Goal: Task Accomplishment & Management: Use online tool/utility

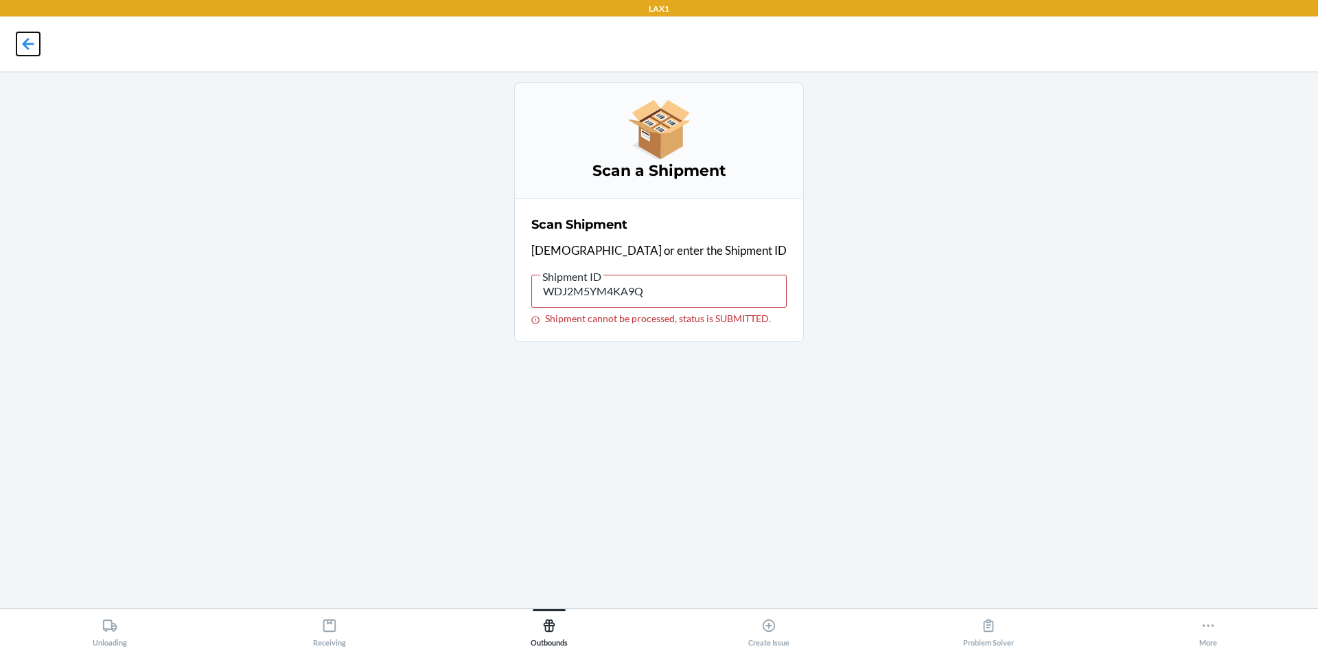
click at [30, 43] on icon at bounding box center [27, 43] width 23 height 23
click at [26, 43] on icon at bounding box center [29, 44] width 12 height 12
click at [640, 292] on input "text" at bounding box center [658, 291] width 255 height 33
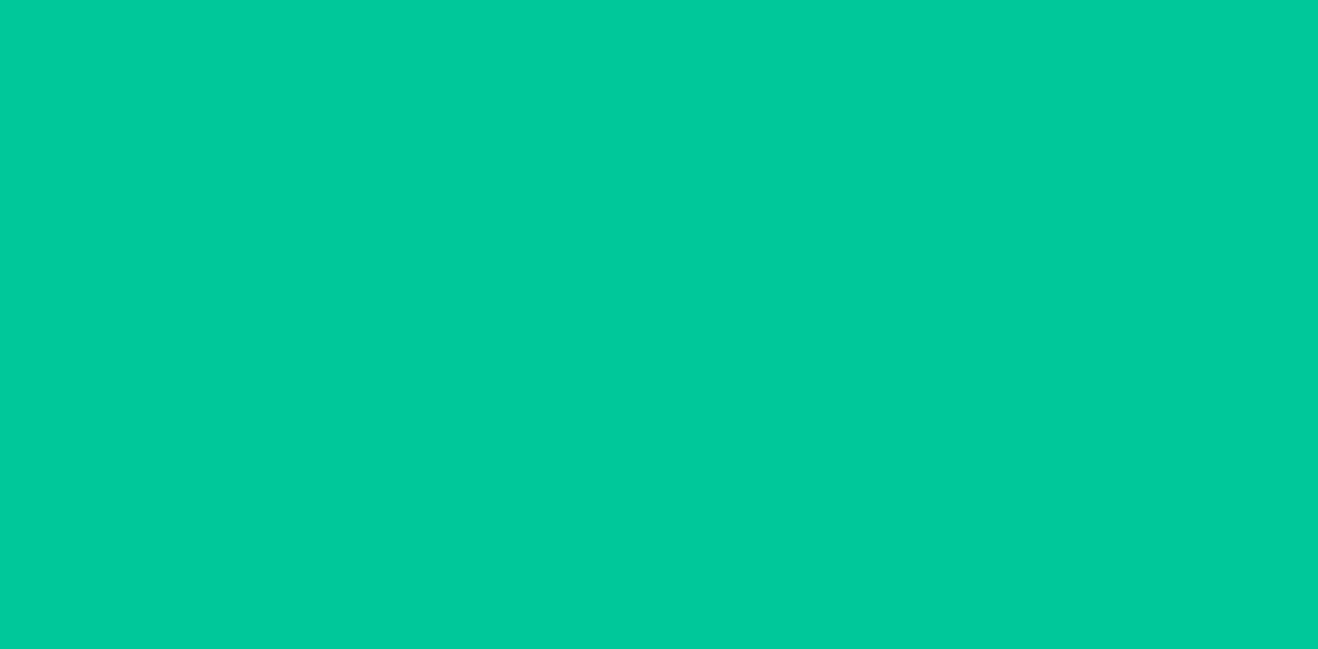
type input "[DATE]"
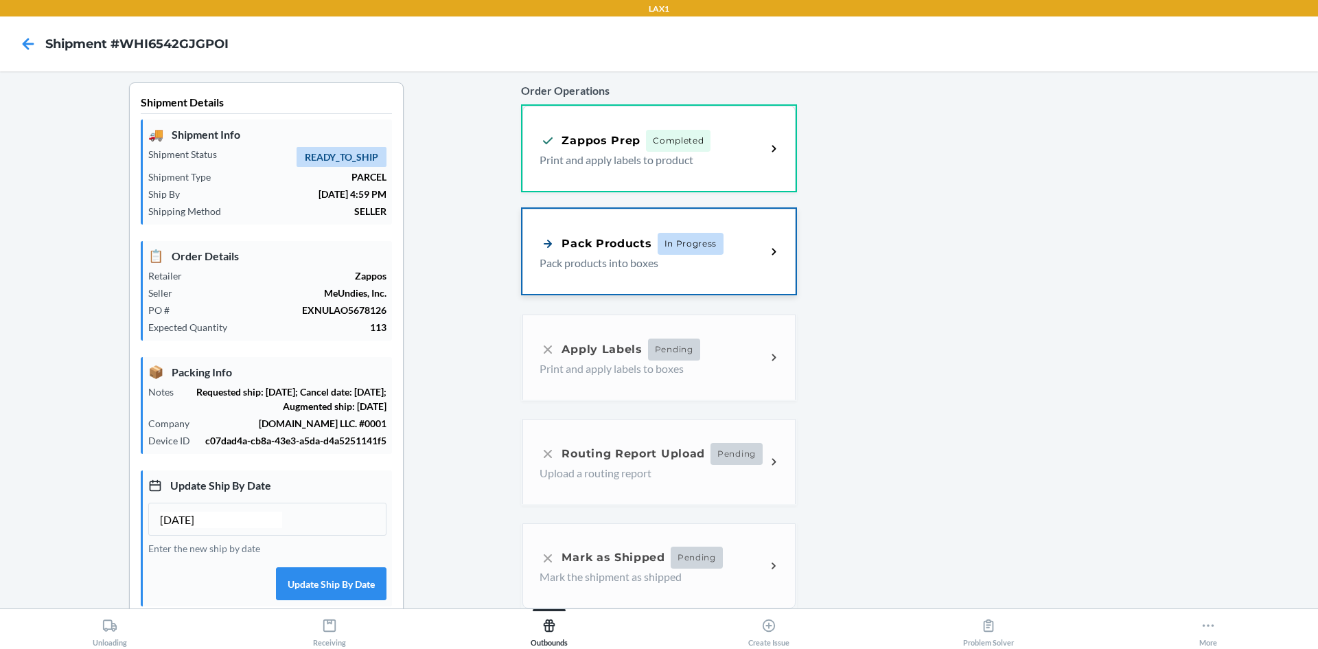
click at [614, 246] on div "Pack Products" at bounding box center [595, 243] width 112 height 17
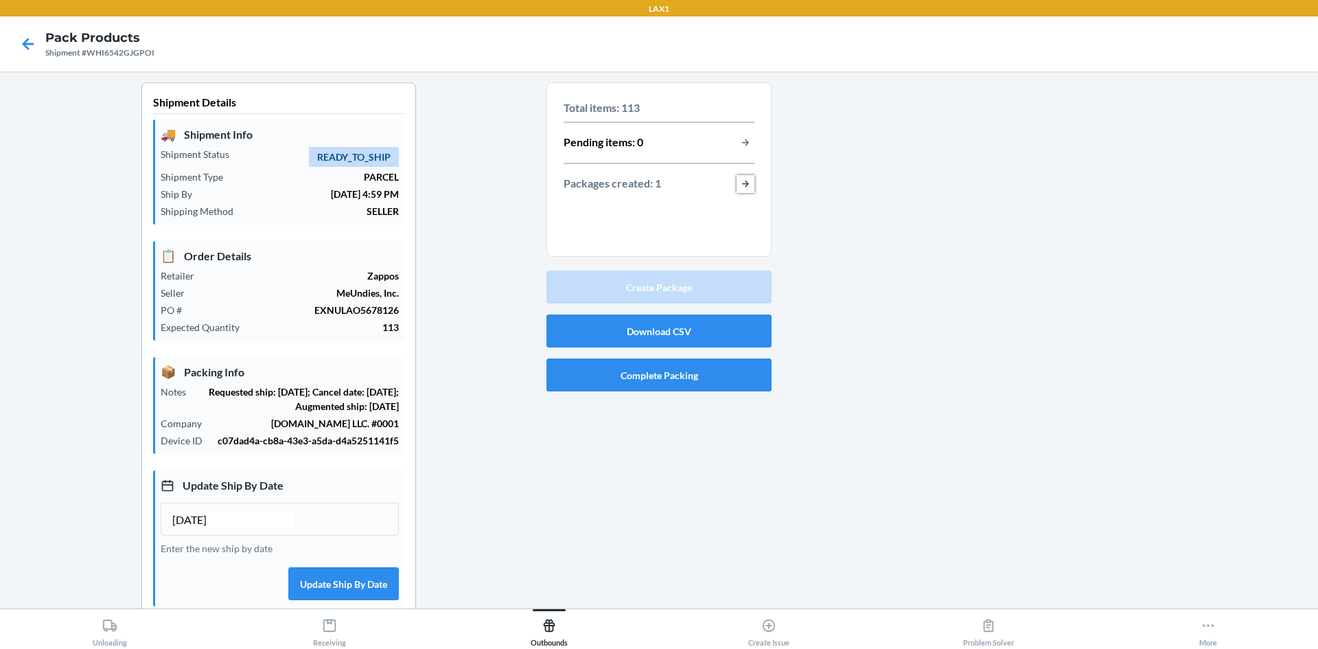
click at [738, 182] on button "button-view-packages-created" at bounding box center [745, 184] width 18 height 18
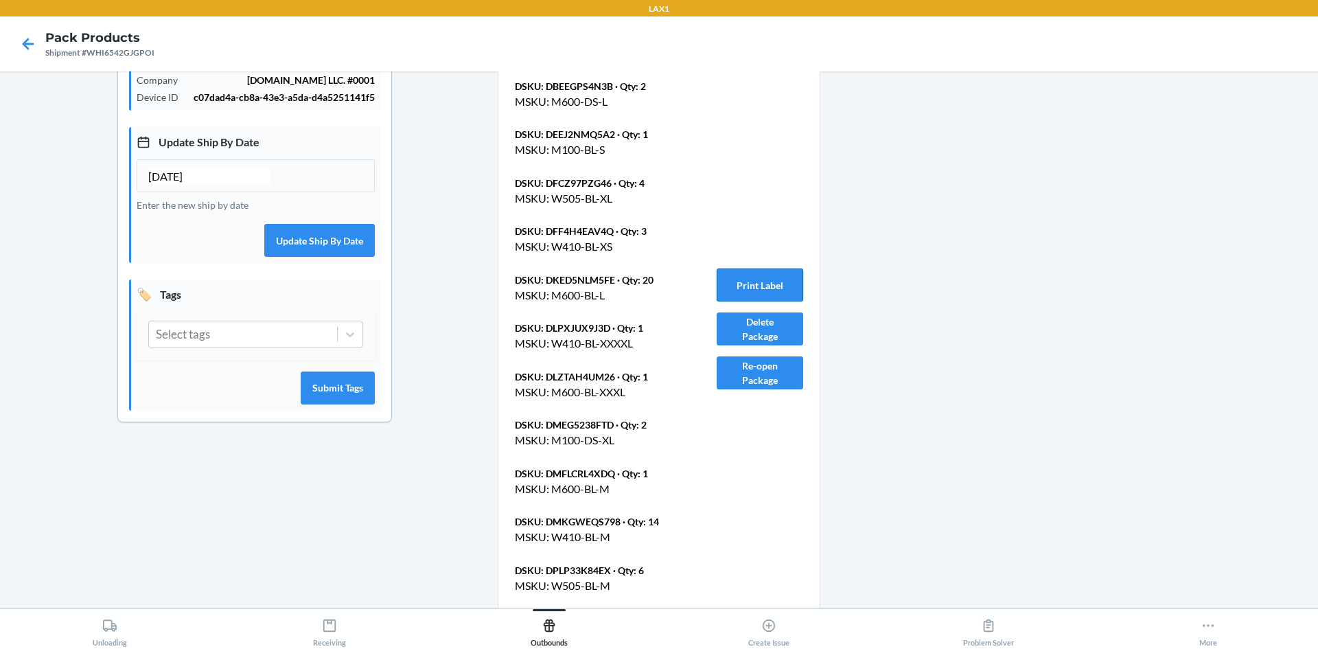
click at [760, 283] on button "Print Label" at bounding box center [759, 284] width 86 height 33
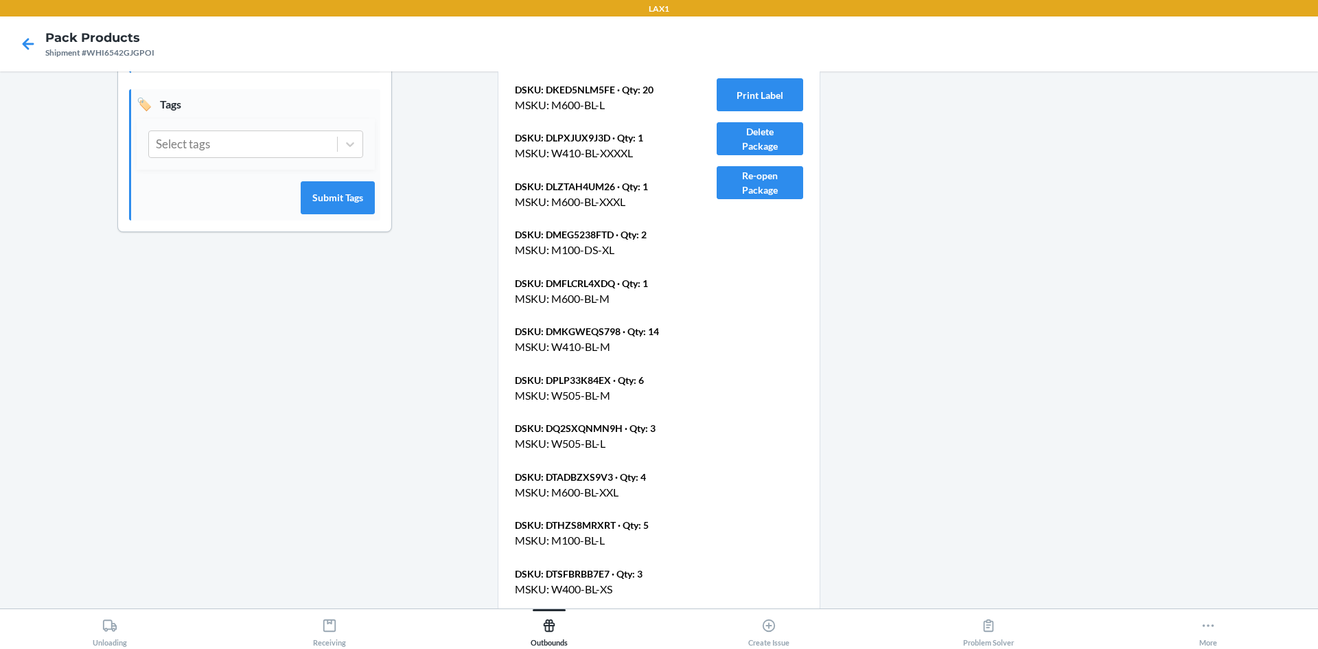
scroll to position [705, 0]
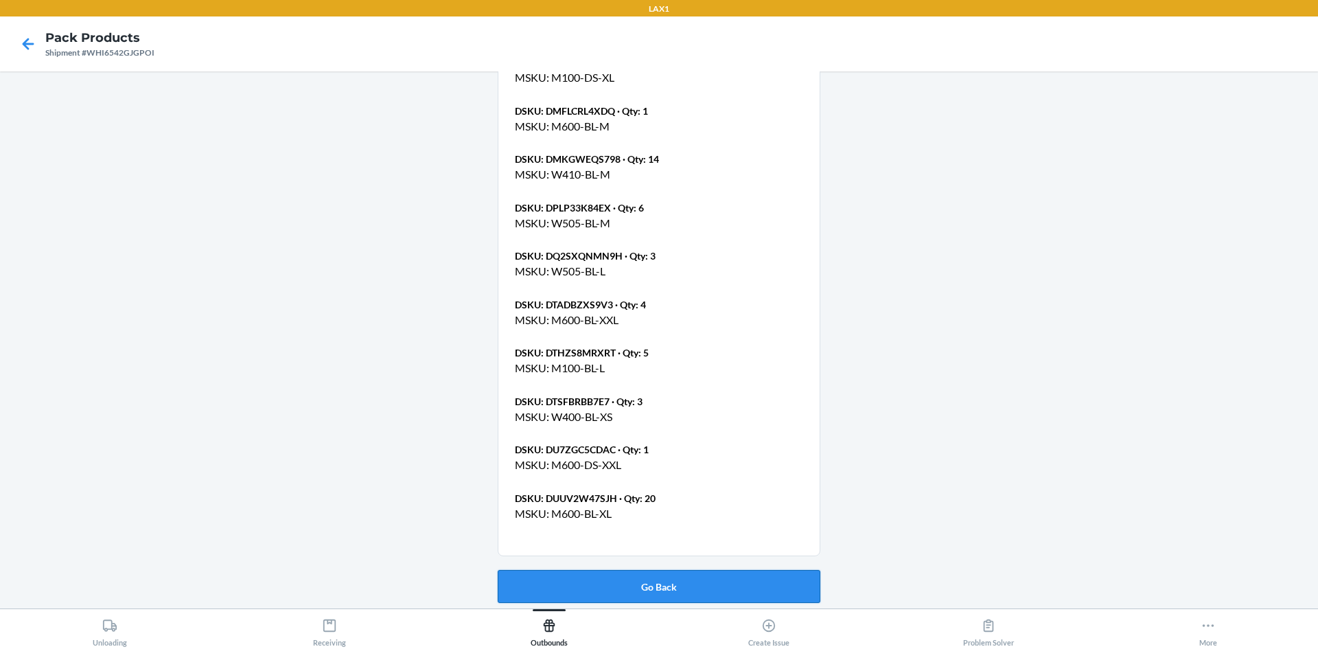
click at [680, 586] on button "Go Back" at bounding box center [659, 586] width 323 height 33
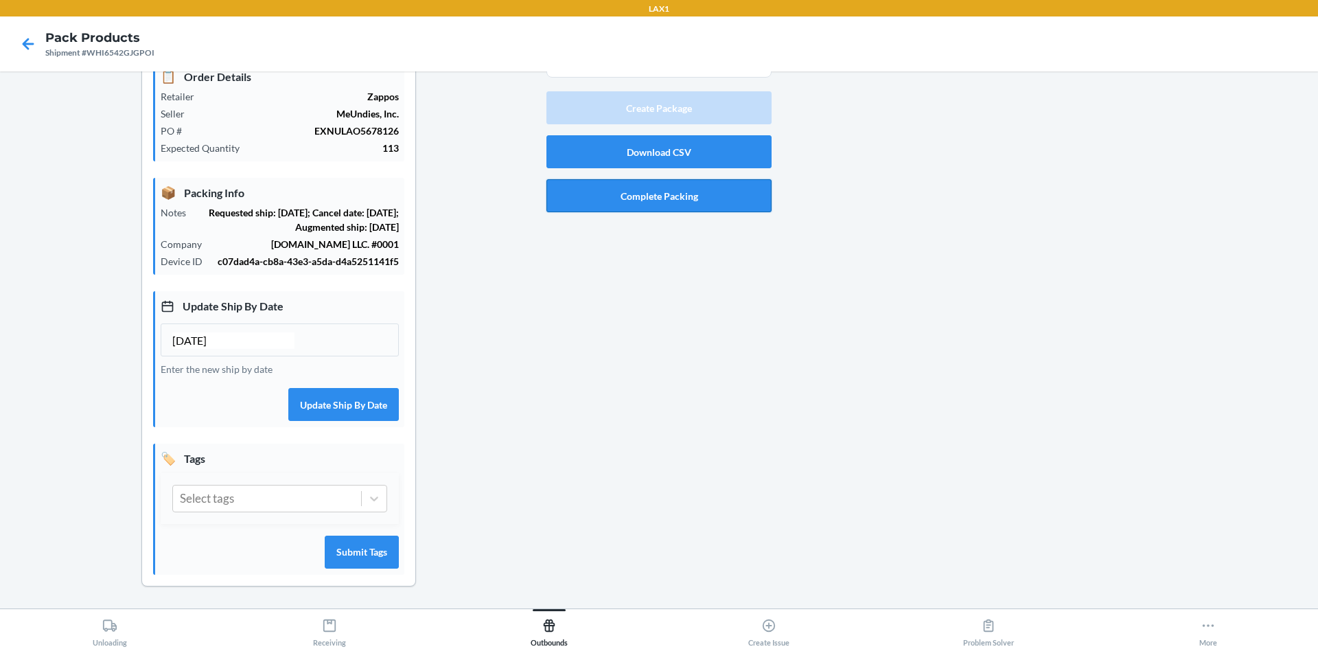
click at [717, 179] on button "Complete Packing" at bounding box center [658, 195] width 225 height 33
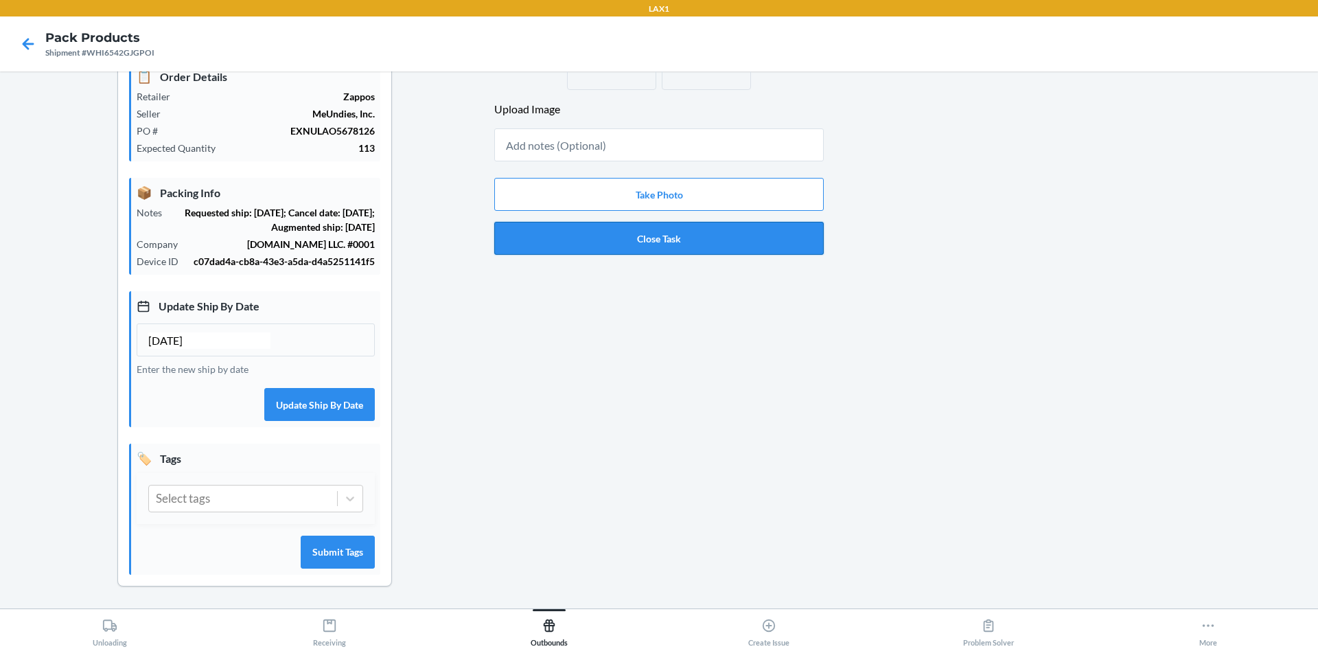
click at [732, 230] on button "Close Task" at bounding box center [658, 238] width 329 height 33
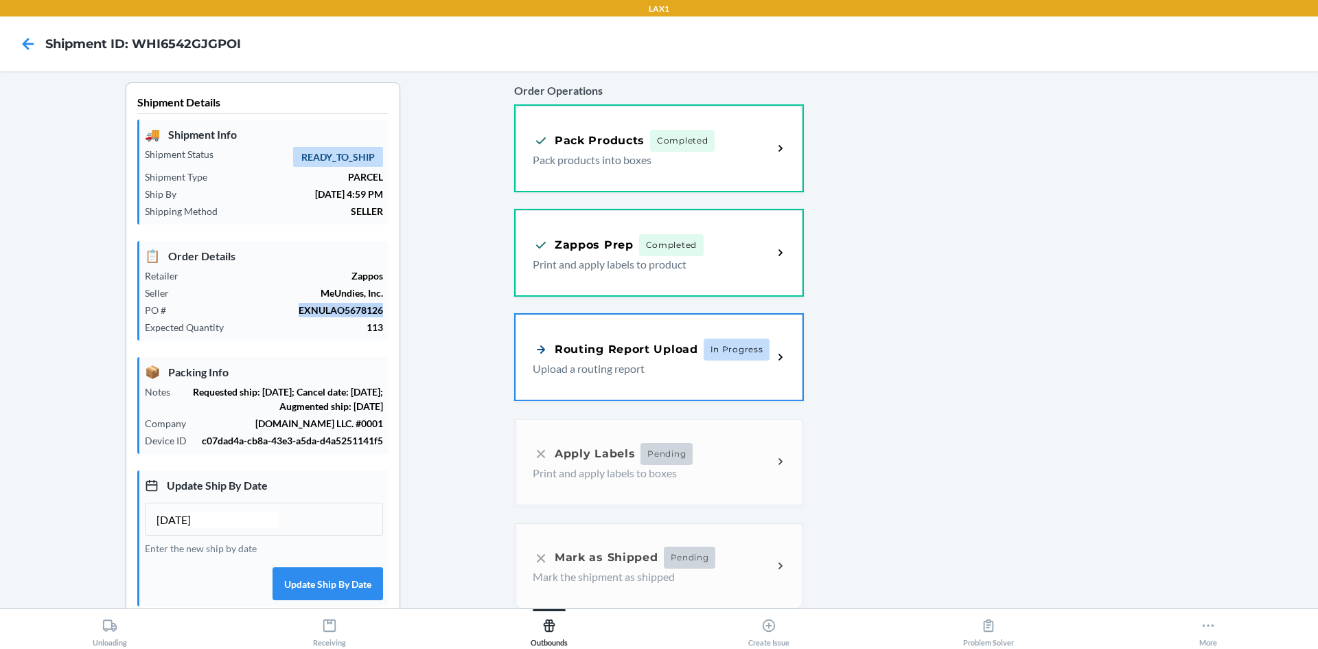
drag, startPoint x: 382, startPoint y: 310, endPoint x: 292, endPoint y: 311, distance: 89.9
click at [292, 311] on div "📋 Order Details Retailer Zappos Seller MeUndies, Inc. PO # EXNULAO5678126 Expec…" at bounding box center [262, 291] width 251 height 100
copy p "EXNULAO5678126"
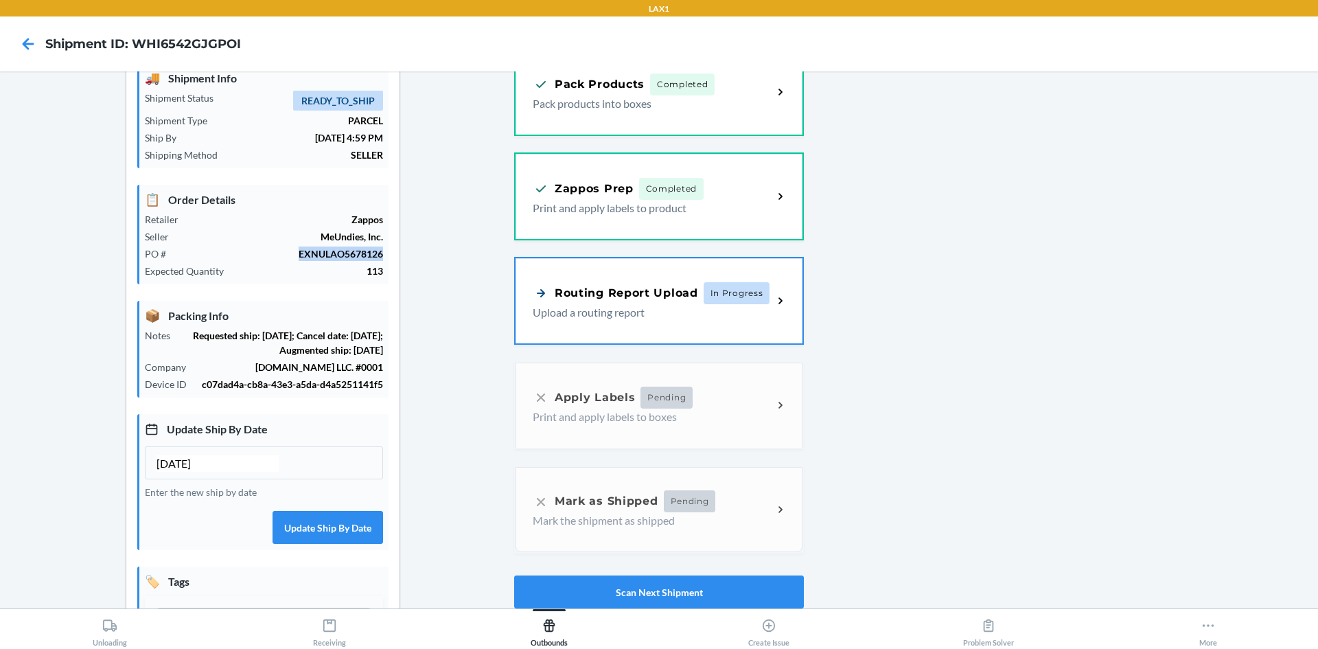
scroll to position [194, 0]
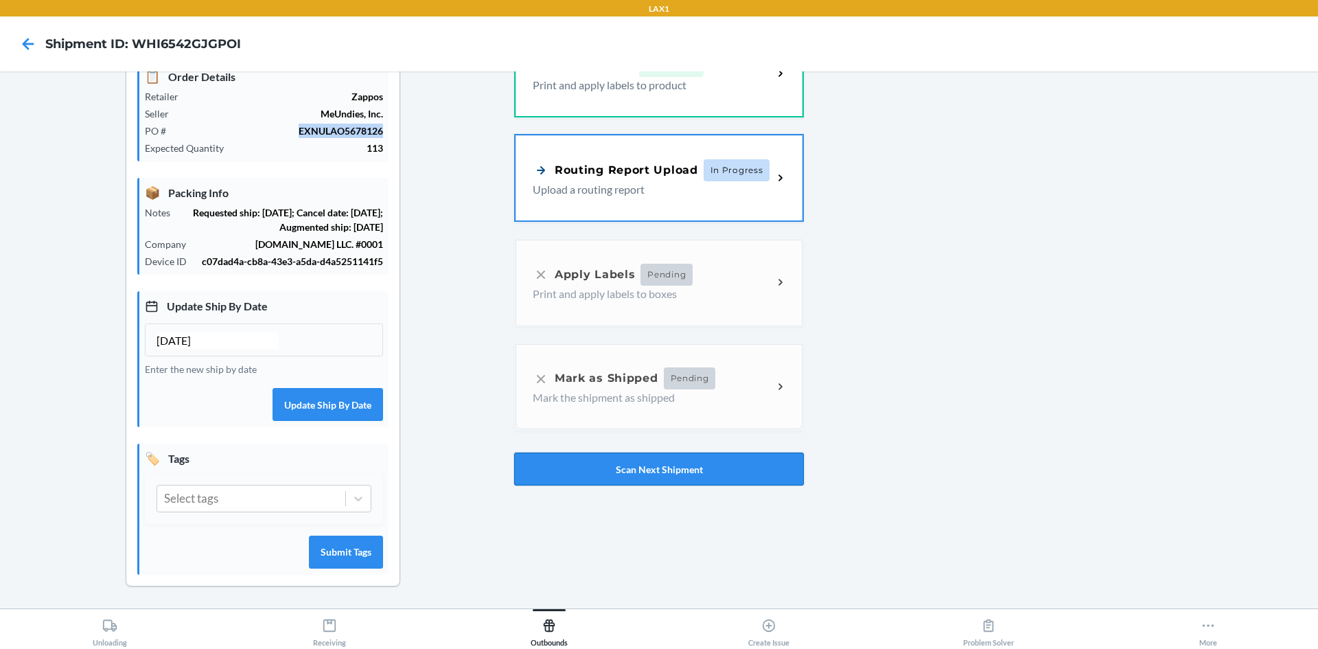
click at [651, 455] on button "Scan Next Shipment" at bounding box center [659, 468] width 290 height 33
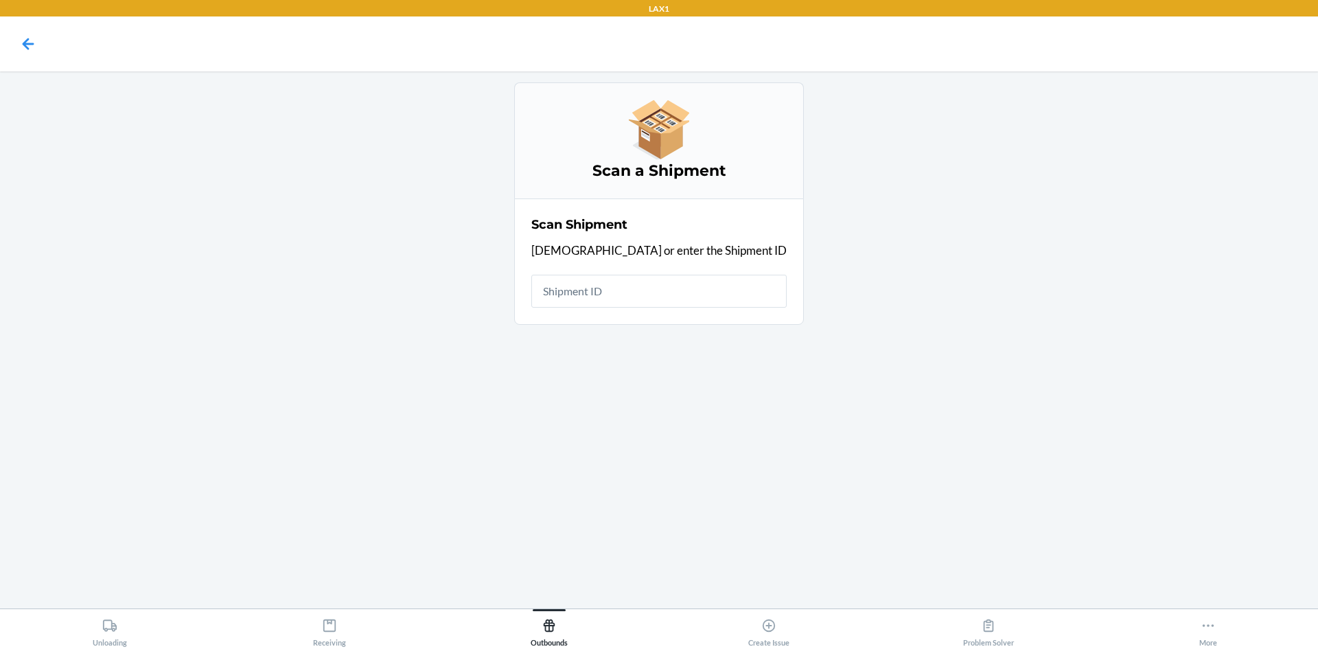
scroll to position [0, 0]
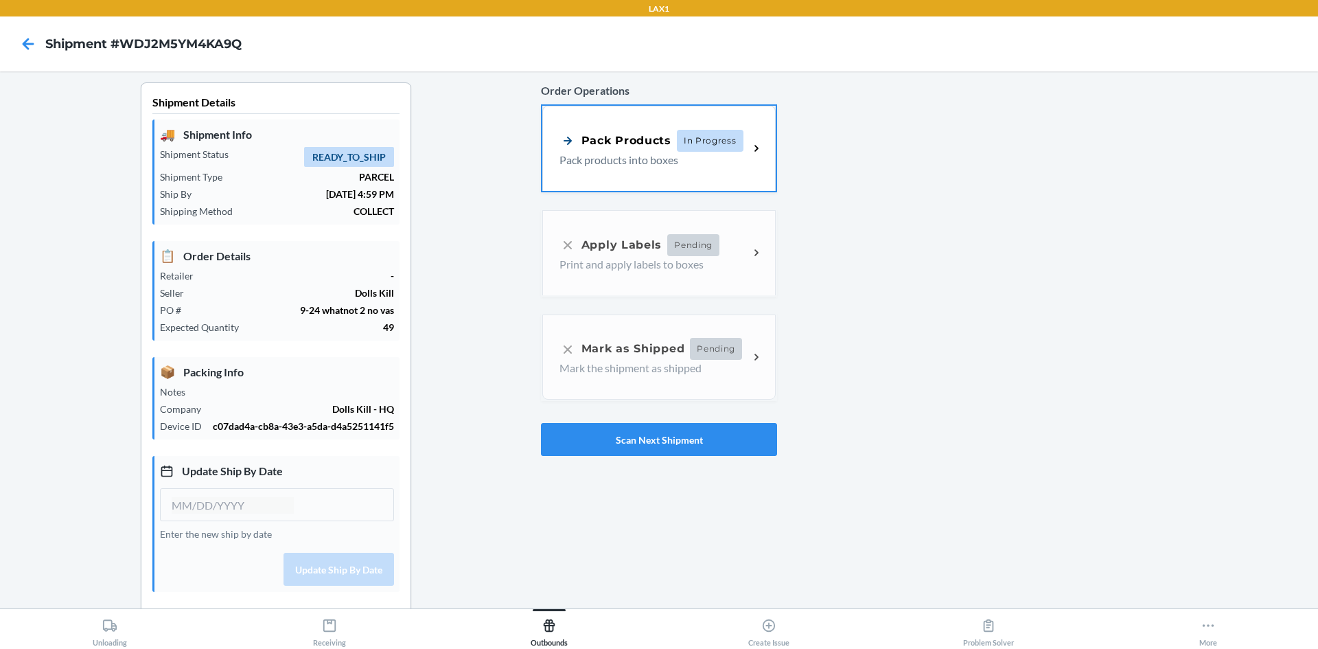
type input "[DATE]"
click at [650, 166] on div "Pack Products In Progress Pack products into boxes" at bounding box center [658, 146] width 233 height 85
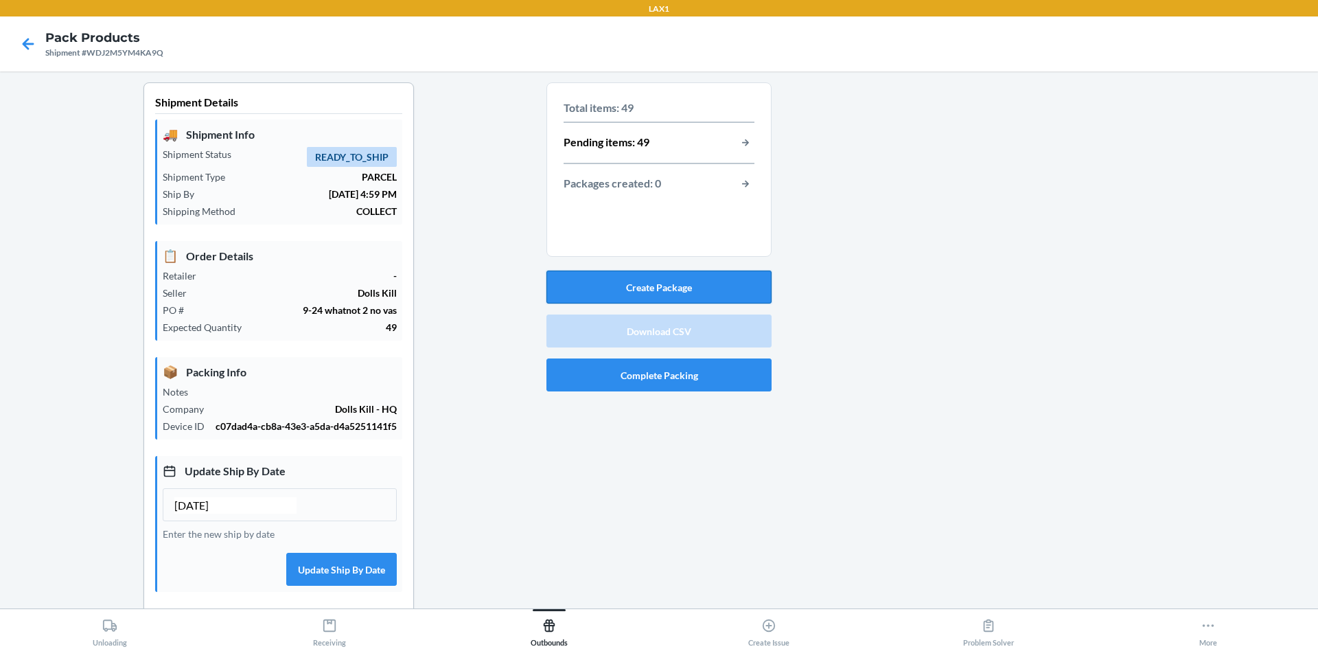
click at [739, 284] on button "Create Package" at bounding box center [658, 286] width 225 height 33
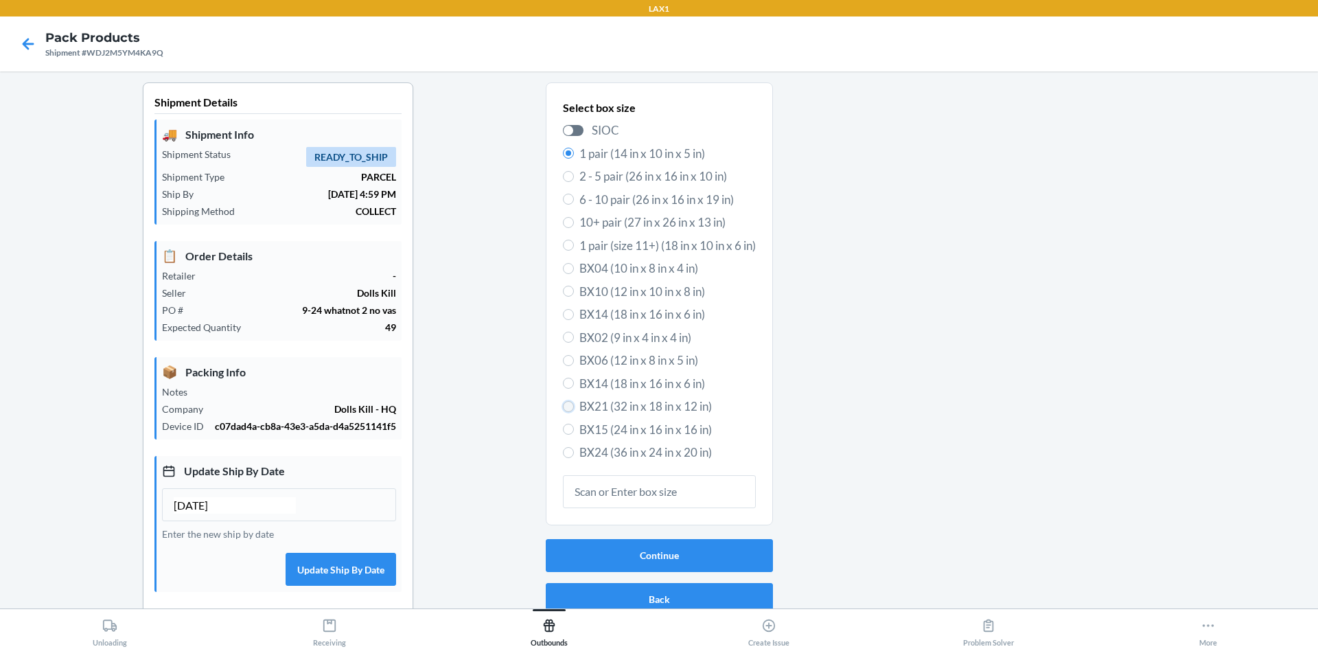
click at [563, 406] on input "BX21 (32 in x 18 in x 12 in)" at bounding box center [568, 406] width 11 height 11
radio input "true"
radio input "false"
click at [701, 554] on button "Continue" at bounding box center [659, 555] width 227 height 33
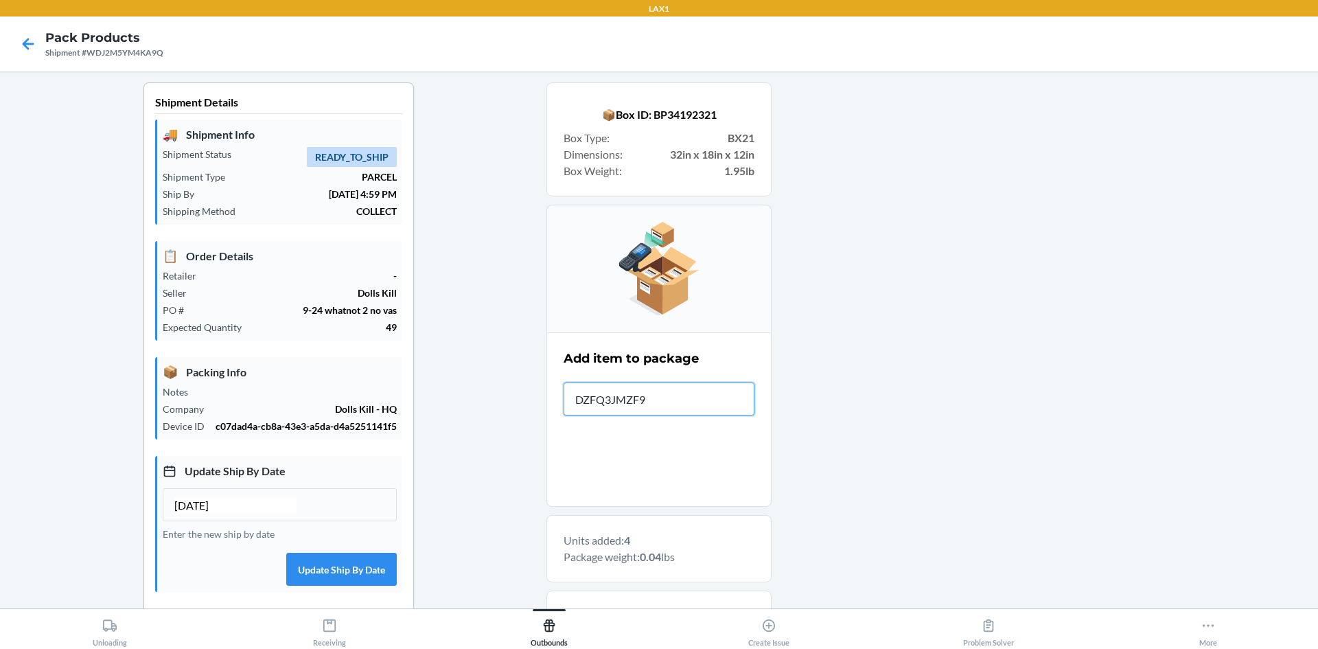
type input "DZFQ3JMZF9R"
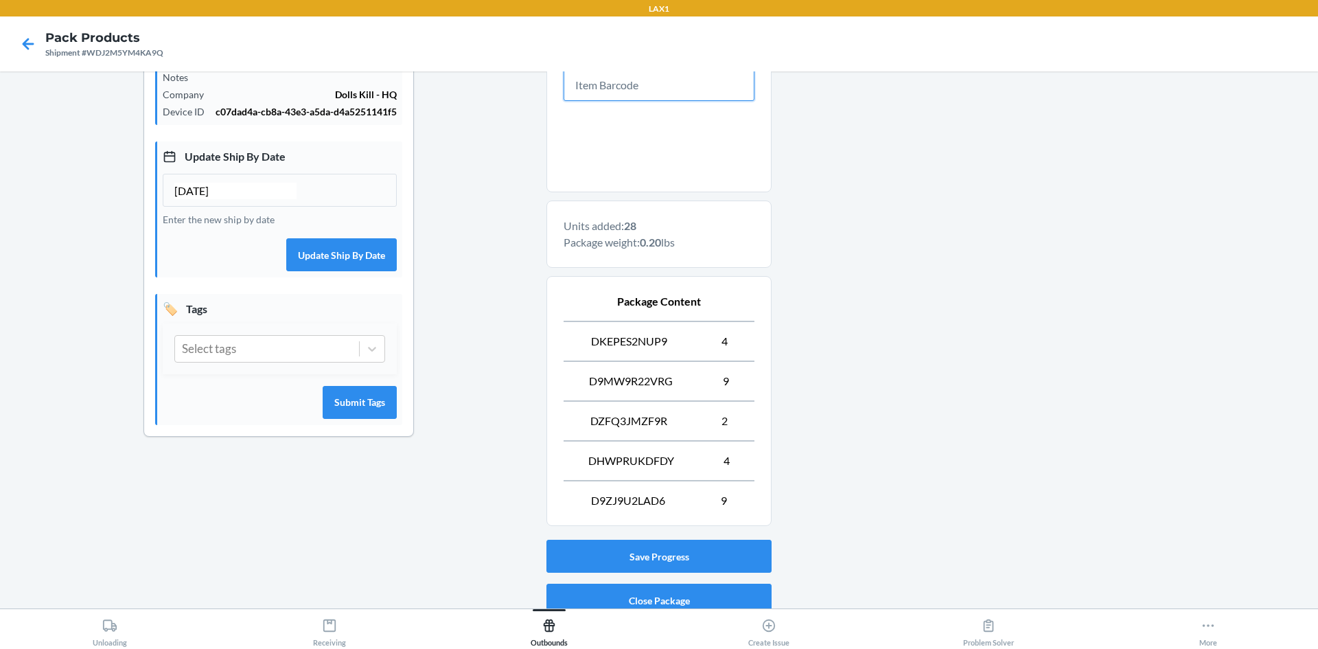
scroll to position [235, 0]
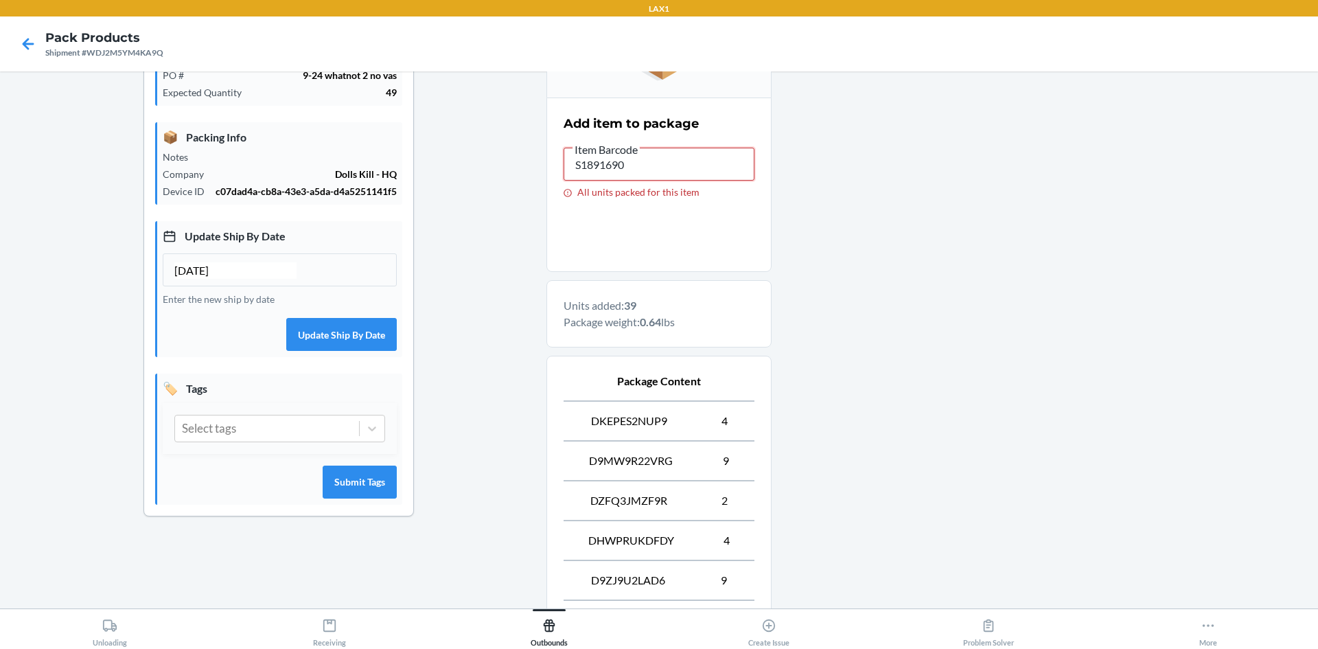
click at [671, 170] on input "S1891690" at bounding box center [658, 164] width 191 height 33
click at [671, 170] on input "S1891681" at bounding box center [658, 164] width 191 height 33
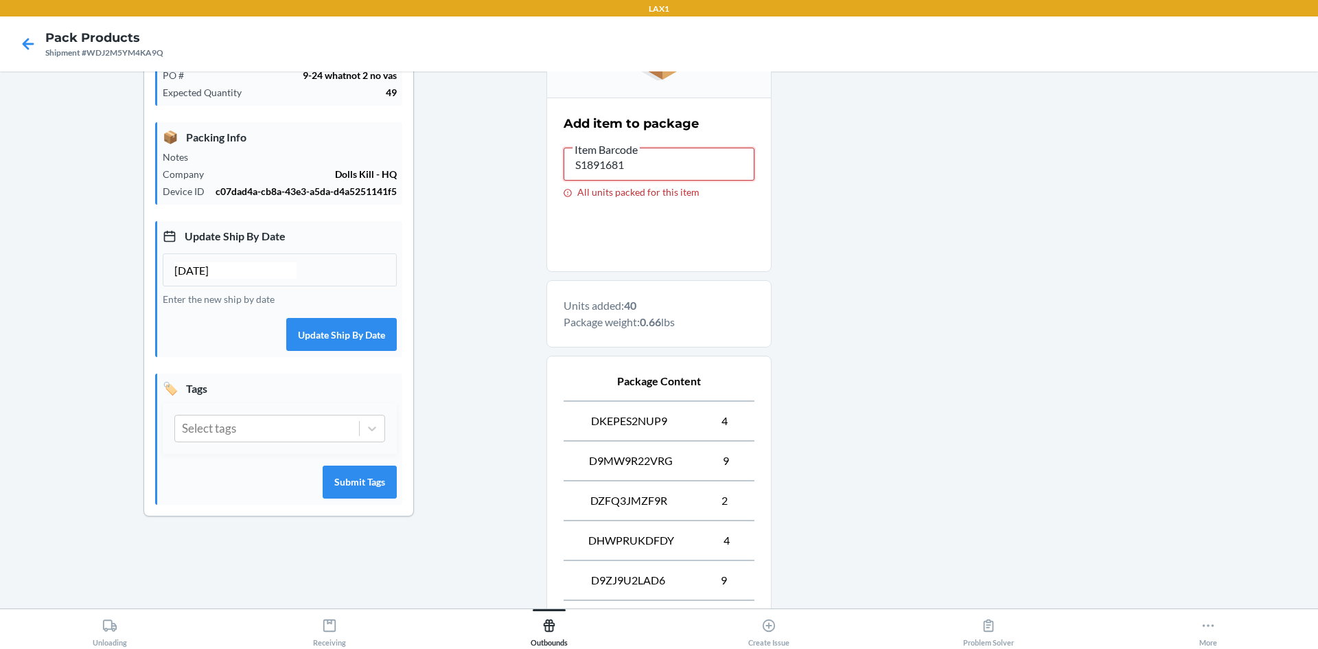
click at [671, 170] on input "S1891681" at bounding box center [658, 164] width 191 height 33
click at [662, 167] on input "S1883227" at bounding box center [658, 164] width 191 height 33
click at [662, 167] on input "S1891229" at bounding box center [658, 164] width 191 height 33
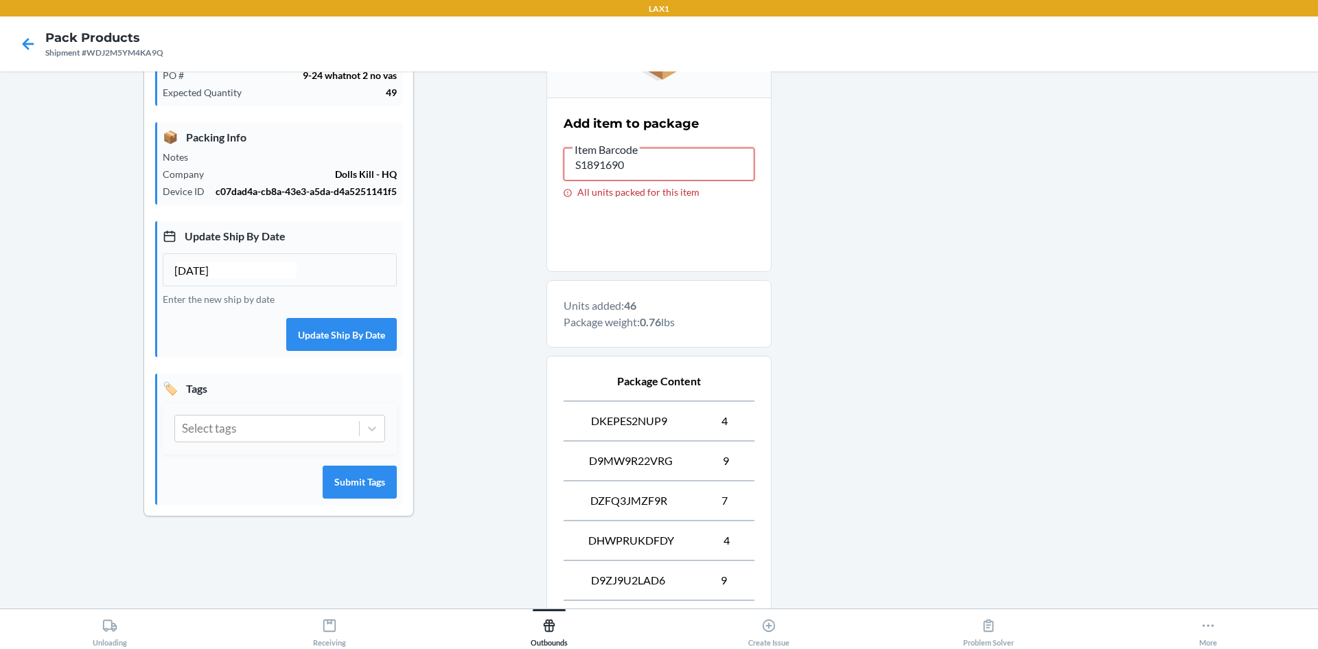
click at [662, 167] on input "S1891690" at bounding box center [658, 164] width 191 height 33
click at [662, 167] on input "S1889693" at bounding box center [658, 164] width 191 height 33
click at [662, 166] on input "S1889693" at bounding box center [658, 164] width 191 height 33
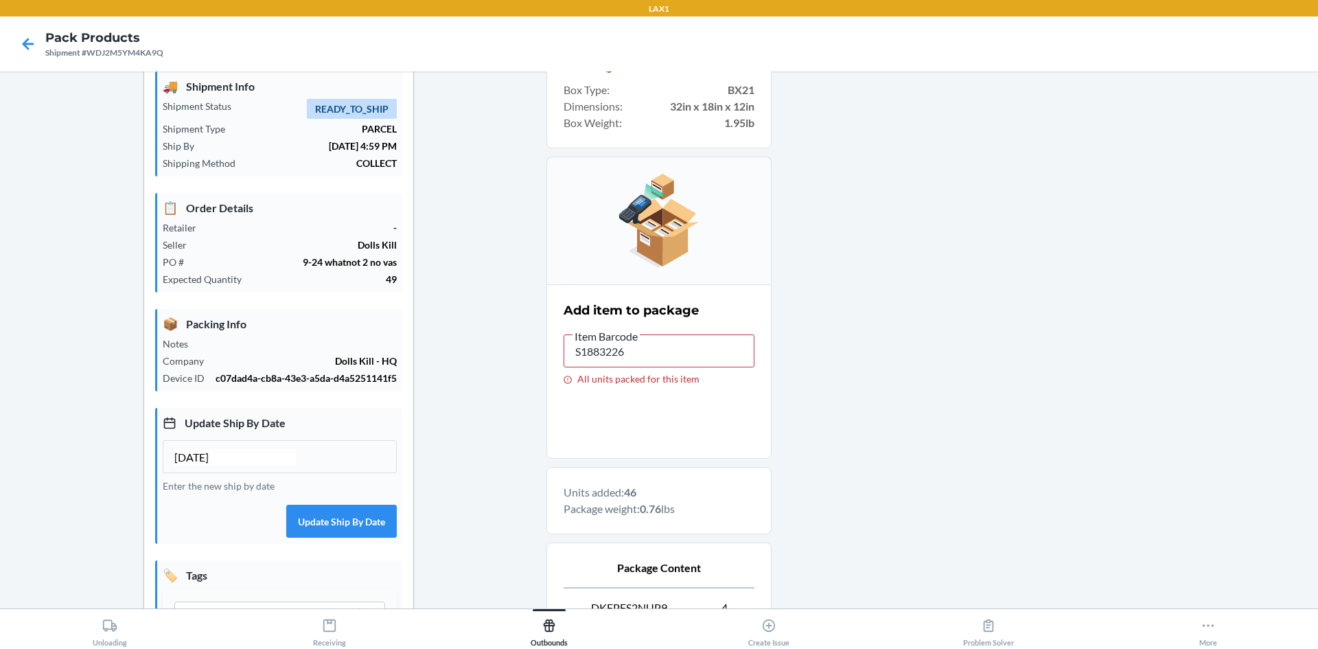
scroll to position [40, 0]
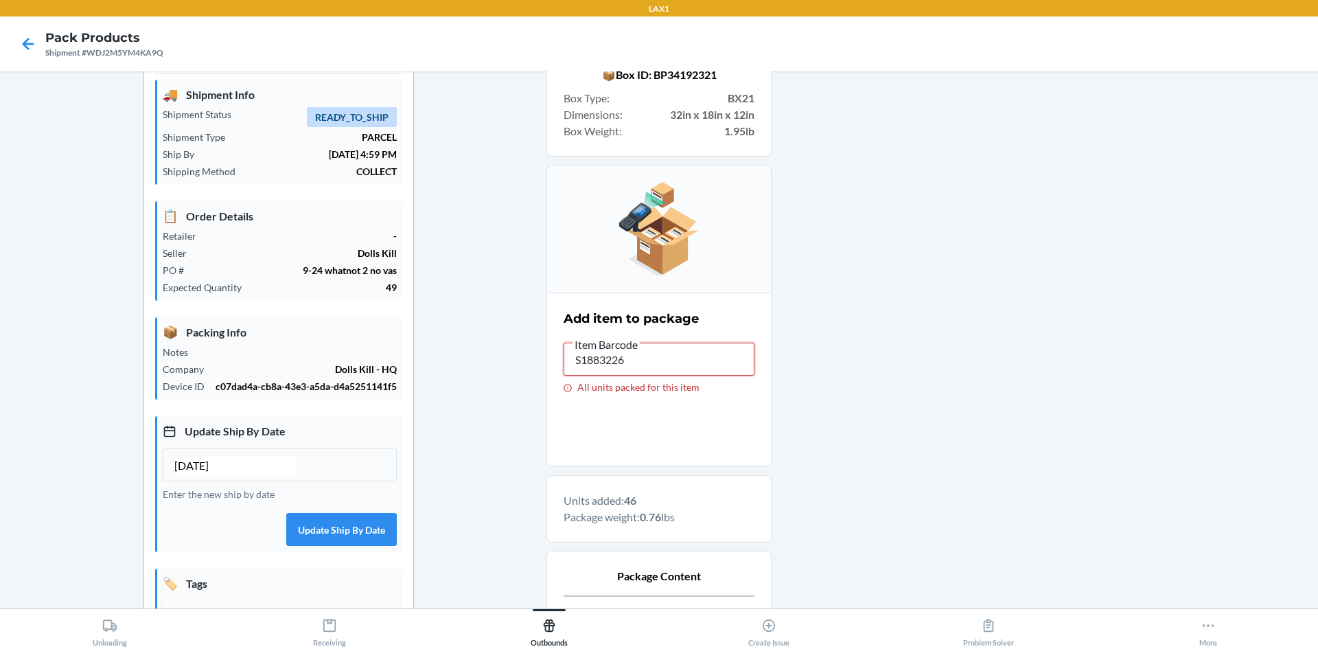
click at [636, 364] on input "S1883226" at bounding box center [658, 358] width 191 height 33
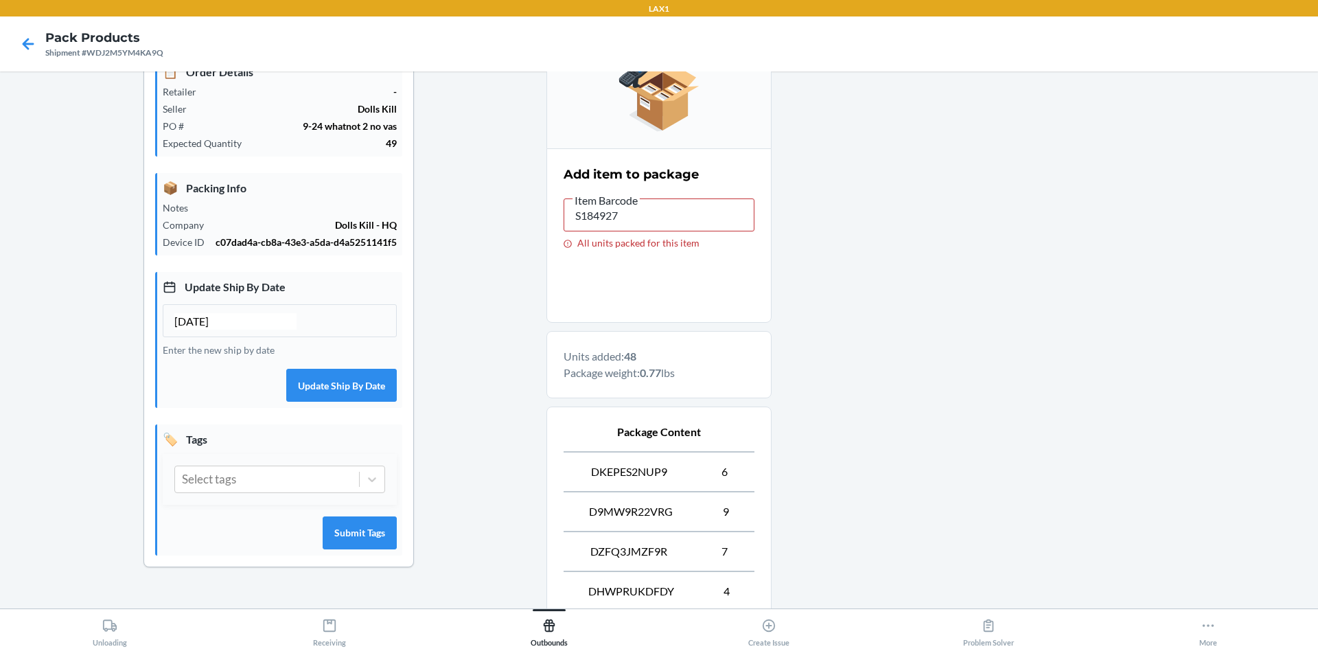
scroll to position [177, 0]
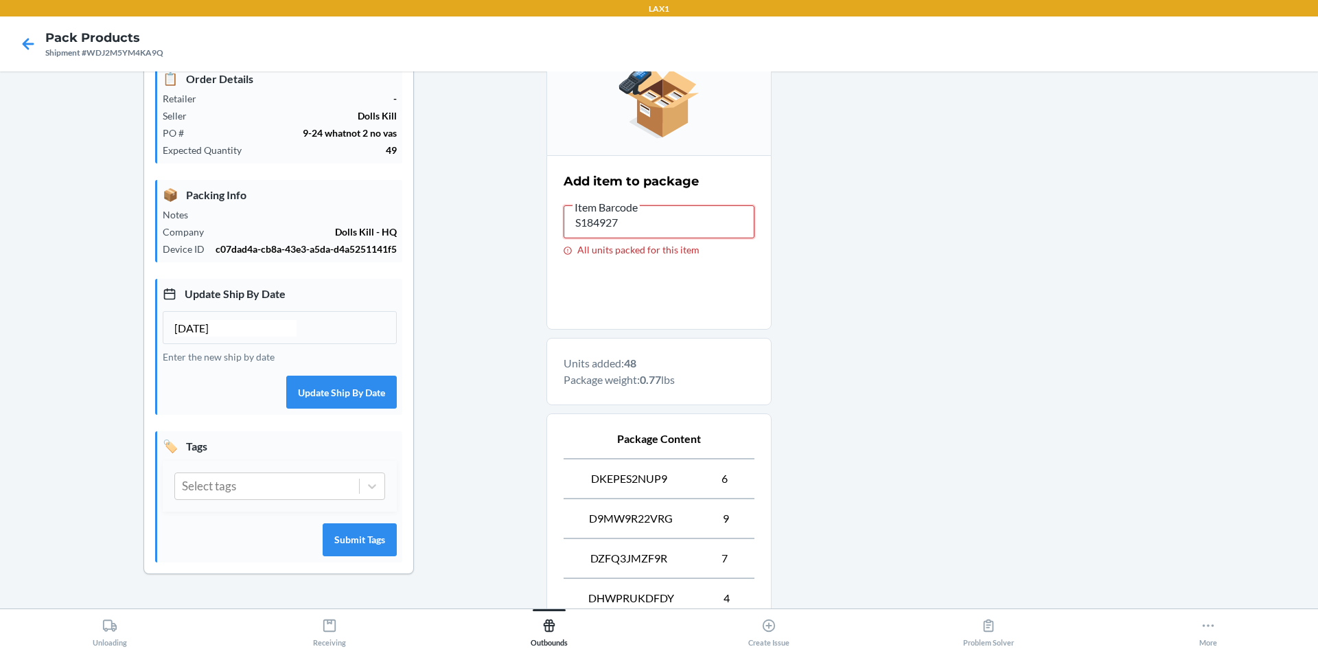
click at [639, 226] on input "S184927" at bounding box center [658, 221] width 191 height 33
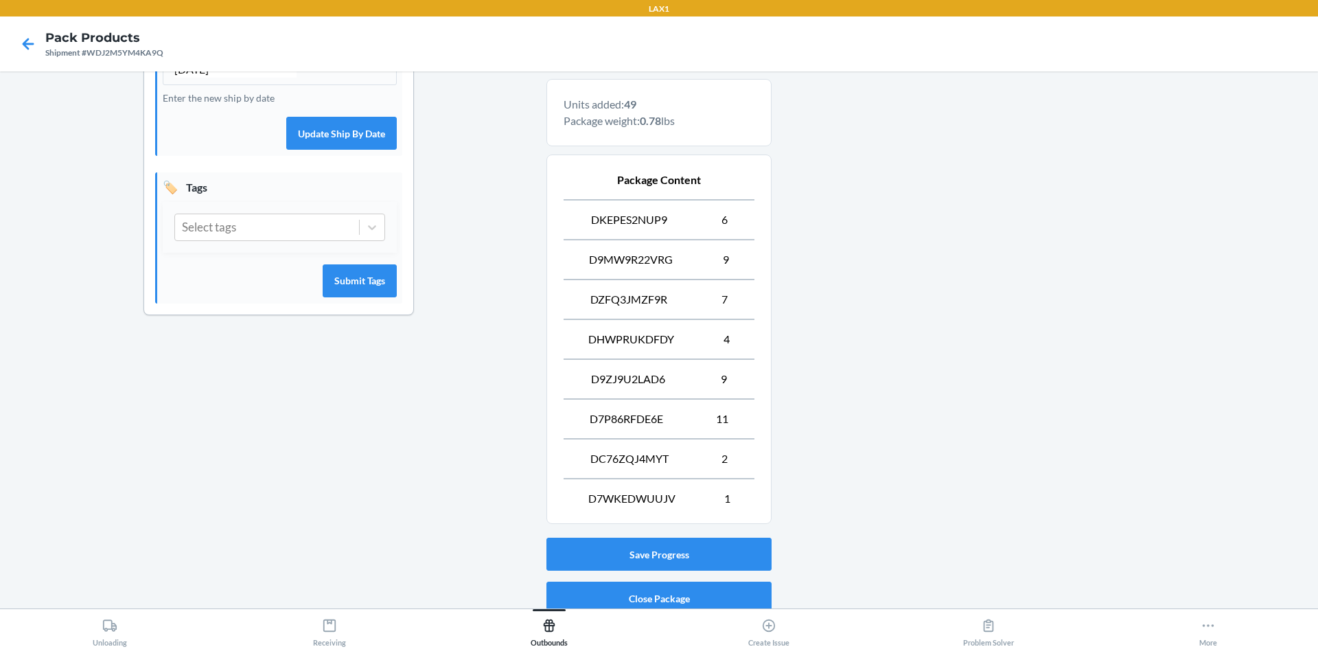
scroll to position [491, 0]
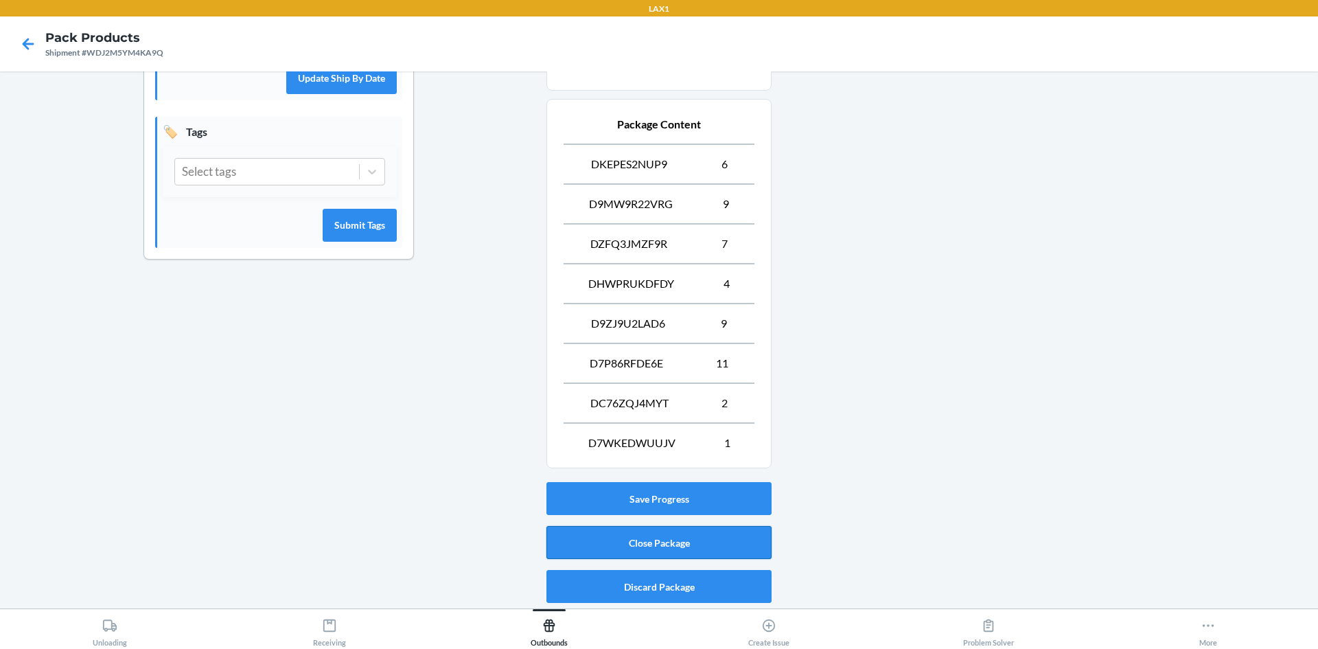
click at [727, 544] on button "Close Package" at bounding box center [658, 542] width 225 height 33
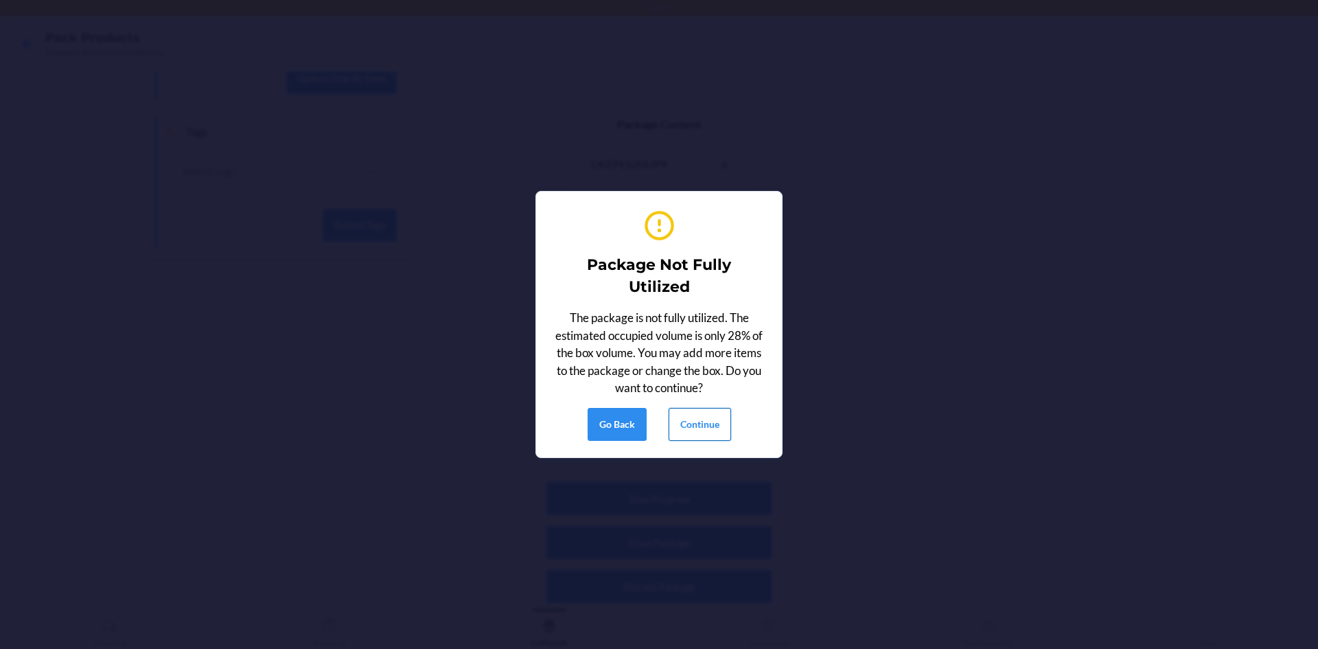
click at [699, 428] on button "Continue" at bounding box center [699, 424] width 62 height 33
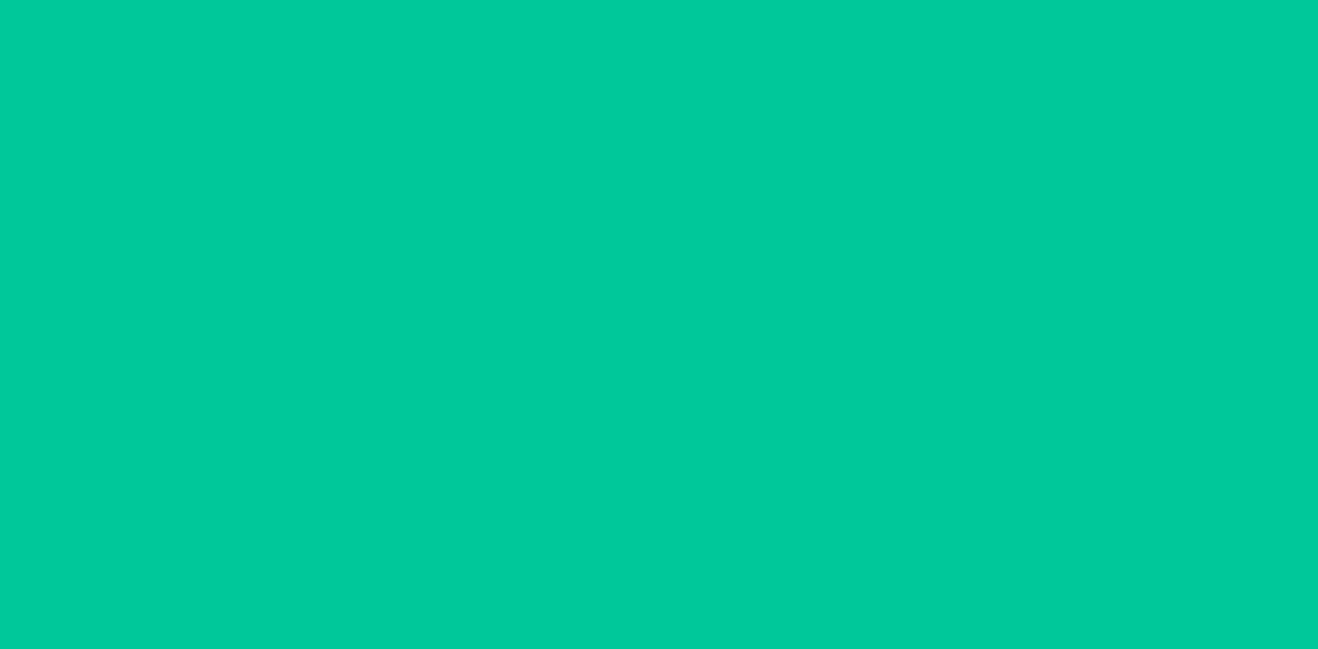
scroll to position [165, 0]
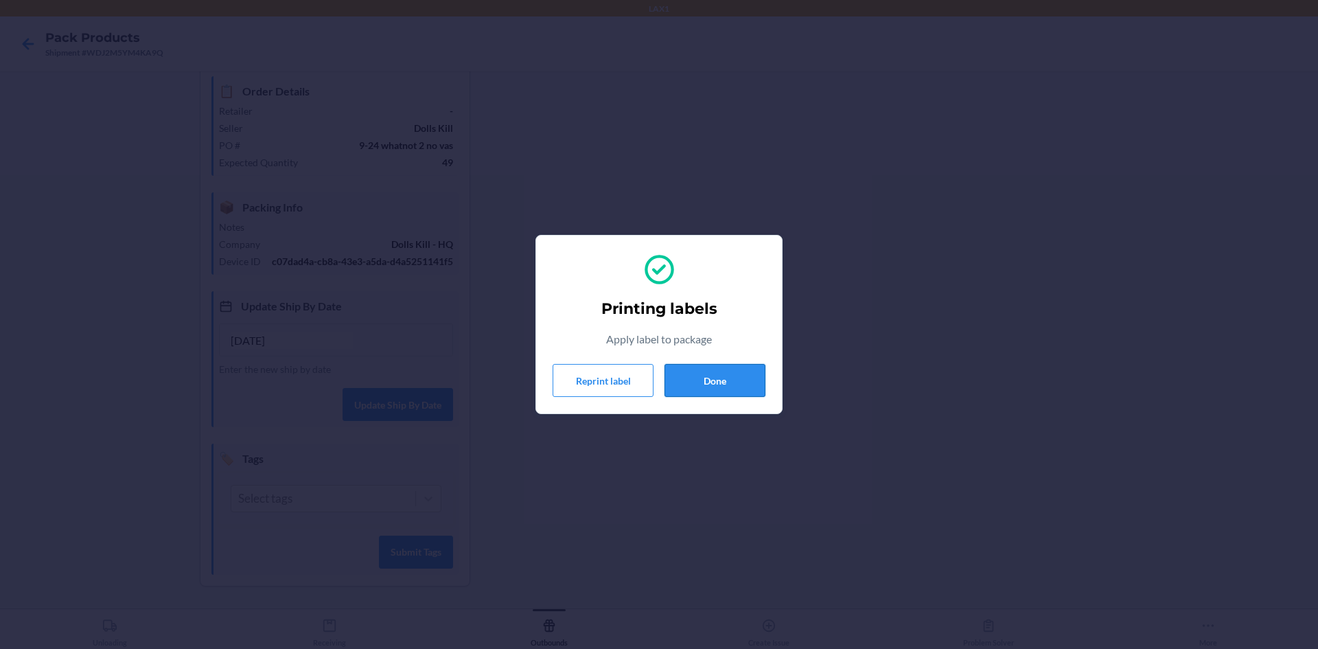
click at [725, 386] on button "Done" at bounding box center [714, 380] width 101 height 33
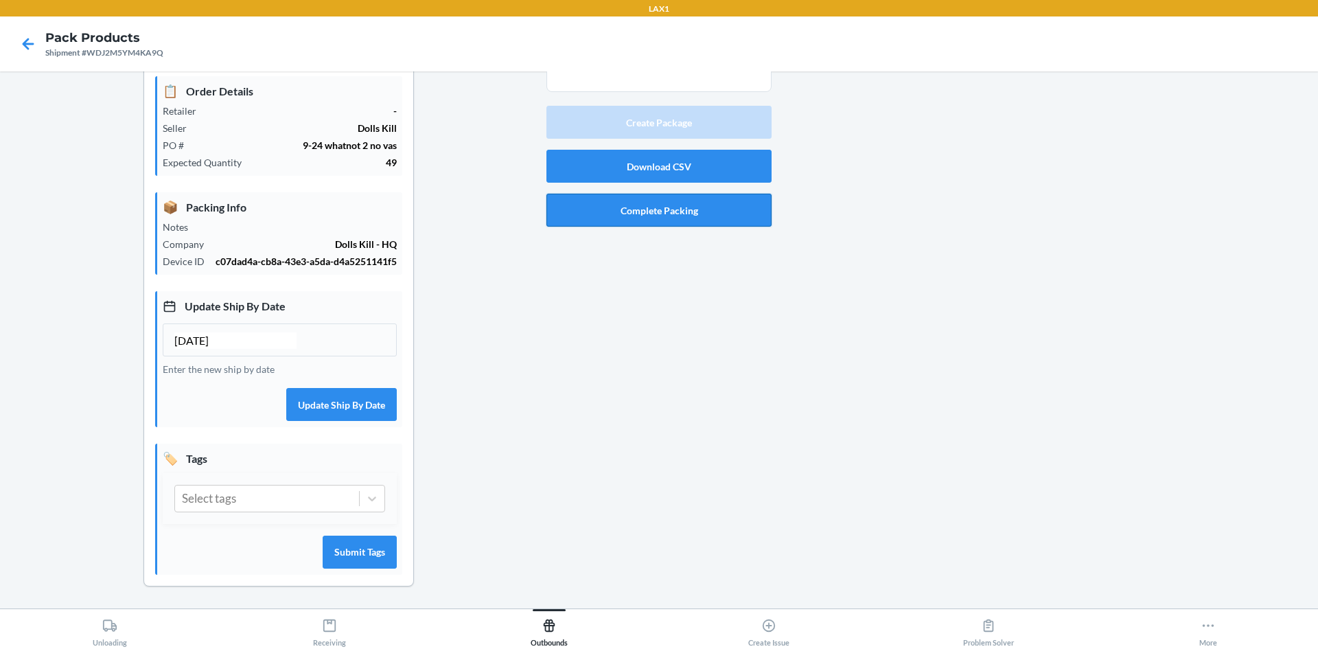
click at [699, 218] on button "Complete Packing" at bounding box center [658, 210] width 225 height 33
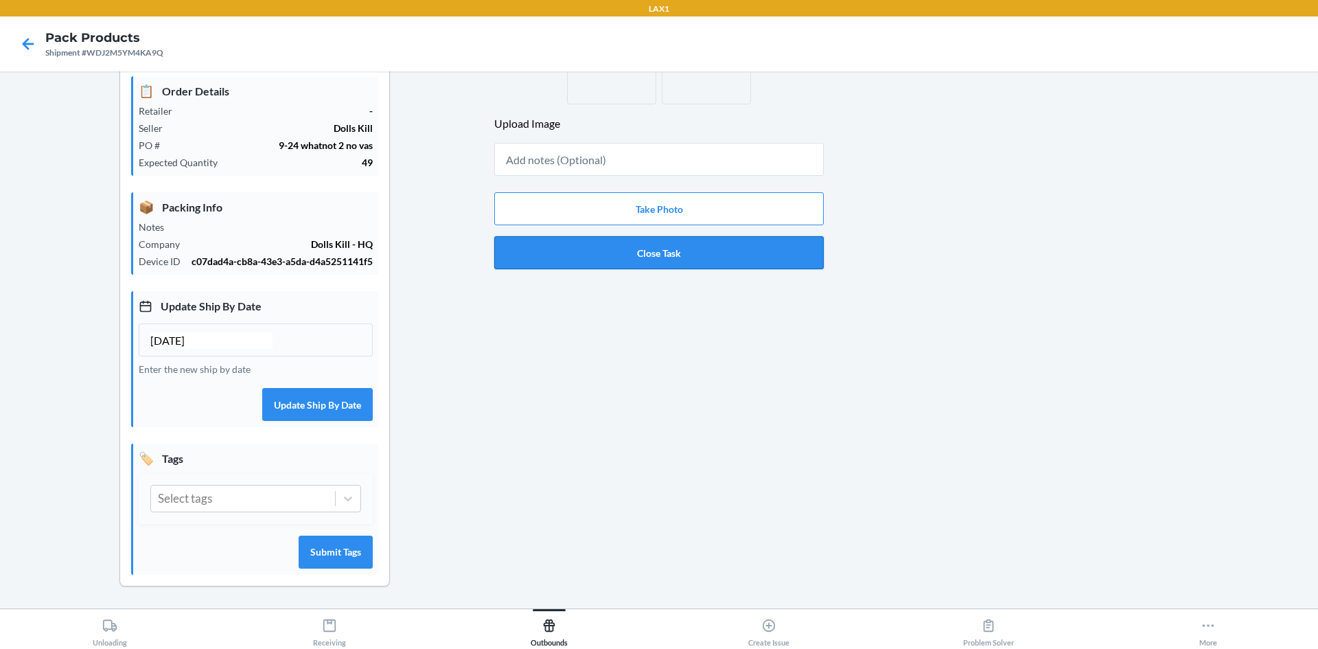
click at [710, 262] on button "Close Task" at bounding box center [658, 252] width 329 height 33
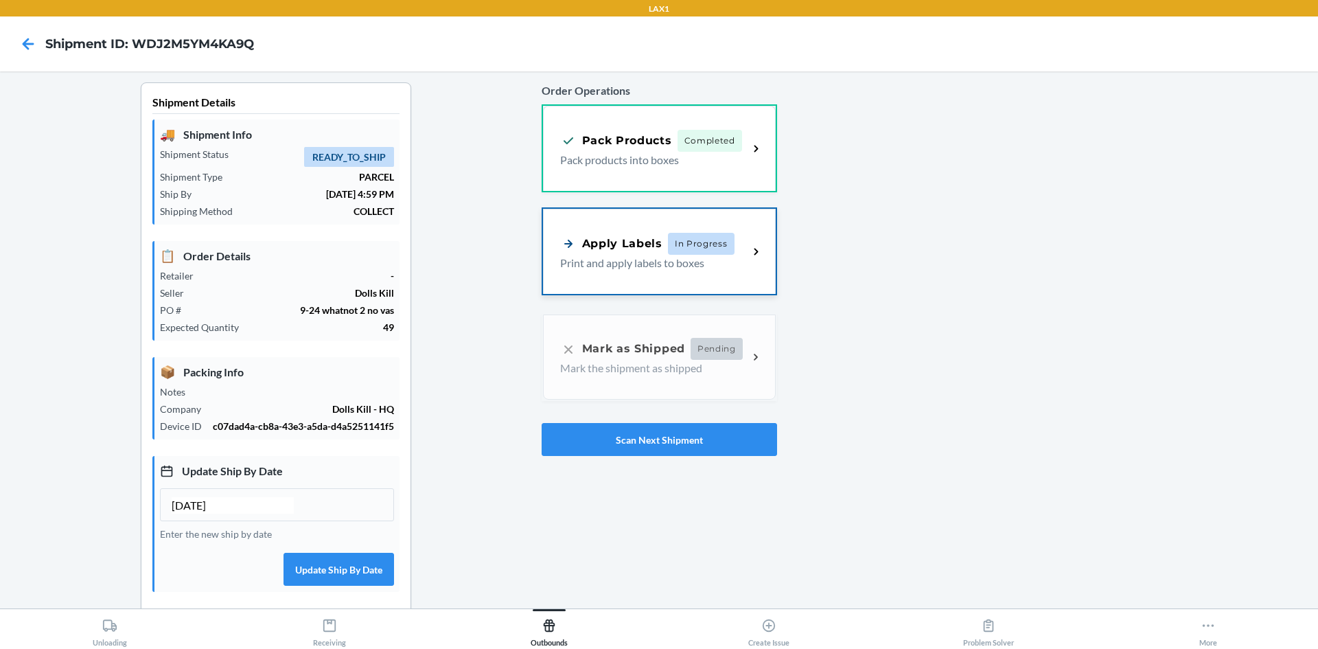
click at [585, 233] on div "Apply Labels In Progress" at bounding box center [647, 244] width 174 height 22
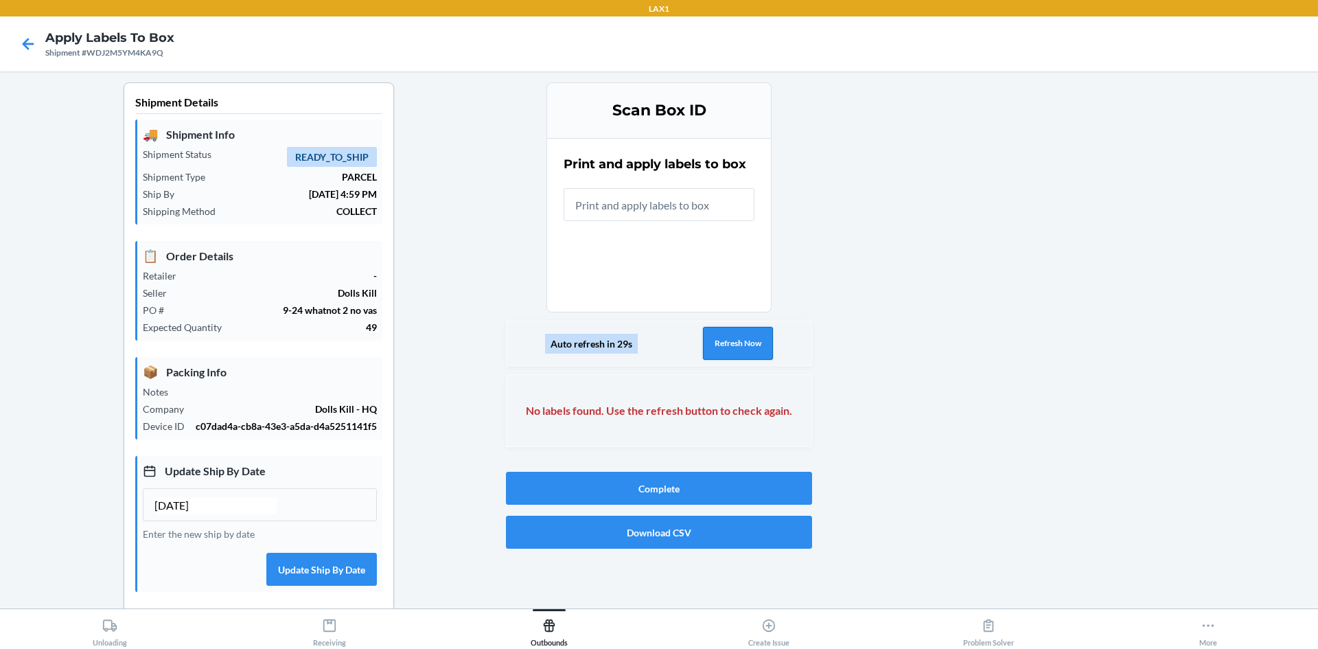
click at [719, 331] on button "Refresh Now" at bounding box center [738, 343] width 70 height 33
click at [728, 342] on button "Refresh Now" at bounding box center [738, 343] width 70 height 33
click at [721, 341] on button "Refresh Now" at bounding box center [738, 343] width 70 height 33
click at [652, 201] on input "text" at bounding box center [658, 204] width 191 height 33
click at [726, 340] on button "Refresh Now" at bounding box center [738, 343] width 70 height 33
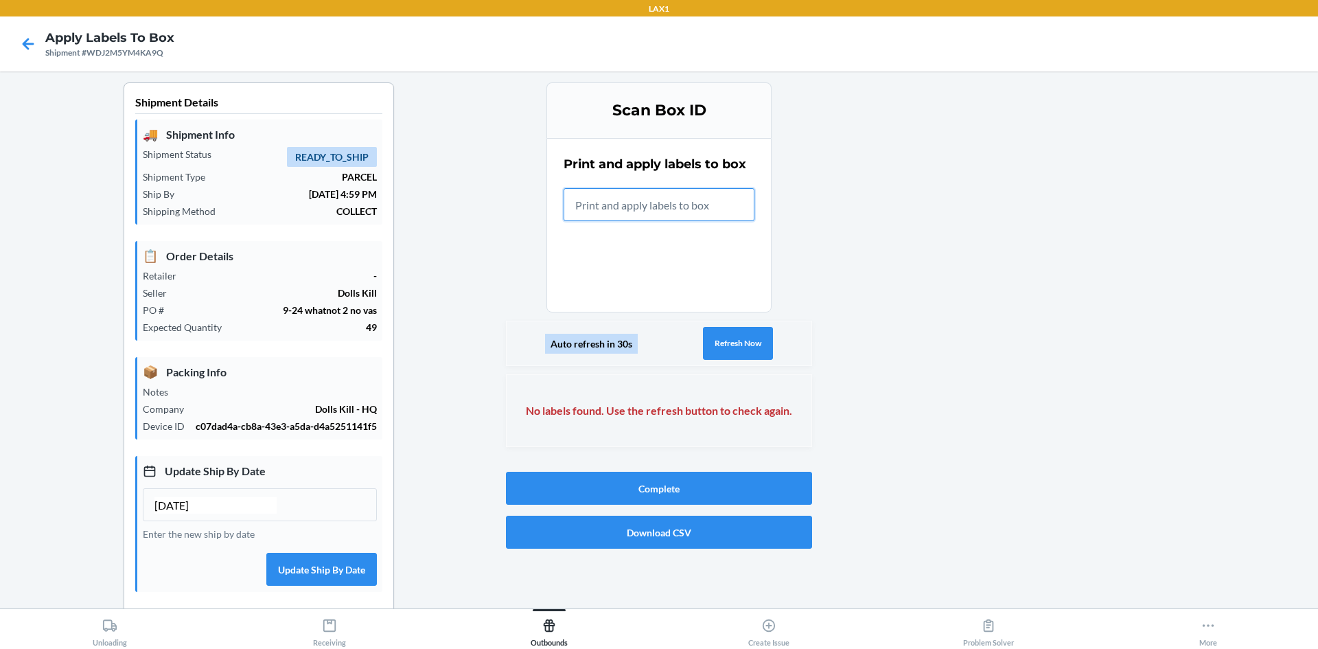
click at [627, 202] on input "text" at bounding box center [658, 204] width 191 height 33
click at [727, 339] on button "Refresh Now" at bounding box center [738, 343] width 70 height 33
click at [646, 198] on input "Failed to find any labels for packageId: BP34192321. Please wait some time and …" at bounding box center [658, 204] width 191 height 33
click at [742, 349] on button "Refresh Now" at bounding box center [738, 343] width 70 height 33
click at [741, 348] on button "Refresh Now" at bounding box center [738, 343] width 70 height 33
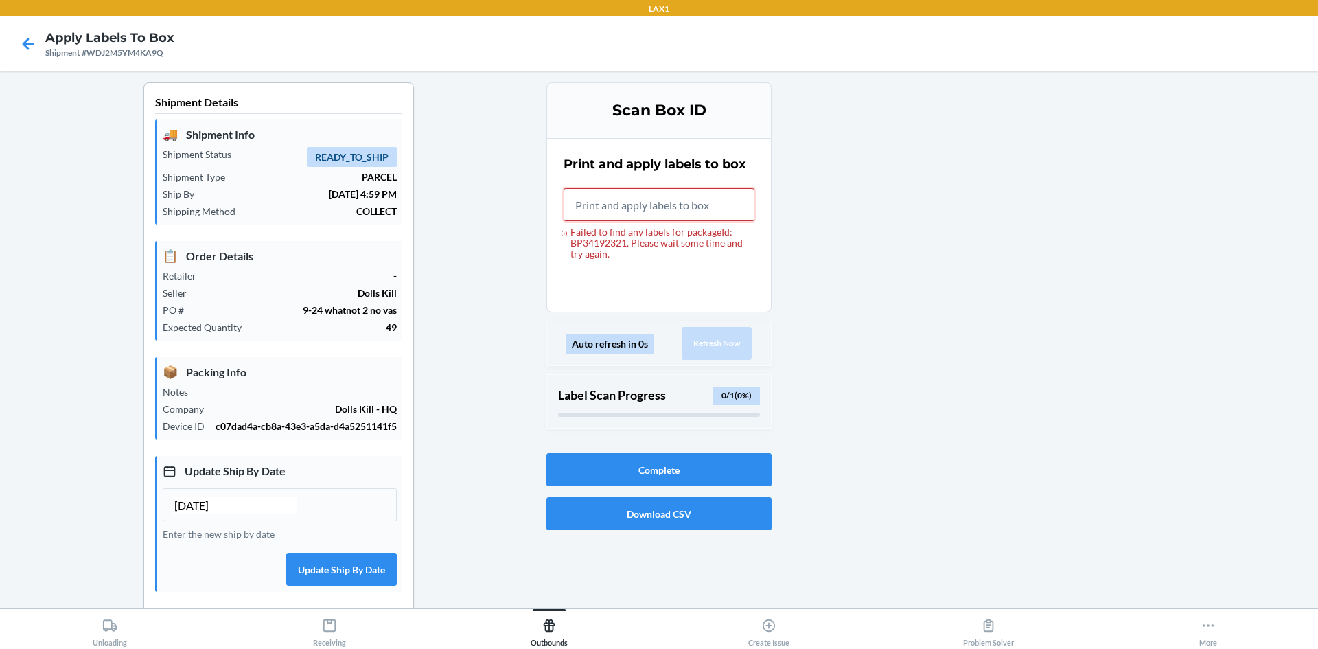
click at [634, 205] on input "Failed to find any labels for packageId: BP34192321. Please wait some time and …" at bounding box center [658, 204] width 191 height 33
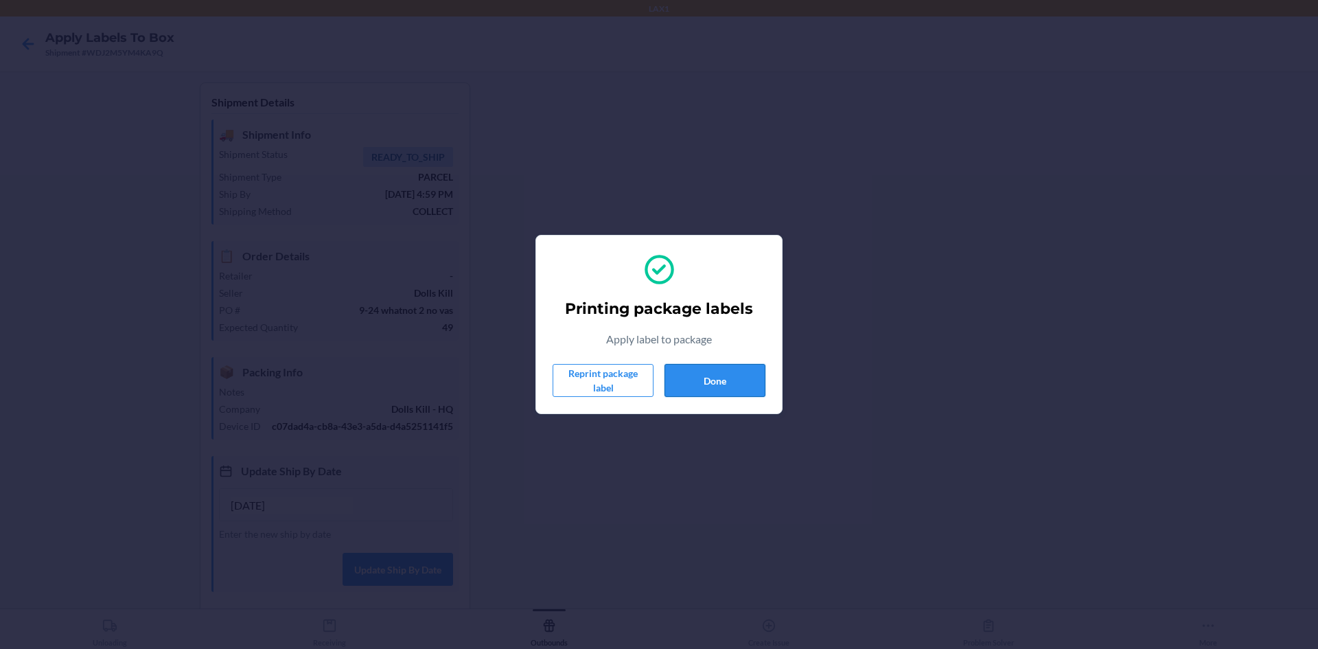
click at [719, 384] on button "Done" at bounding box center [714, 380] width 101 height 33
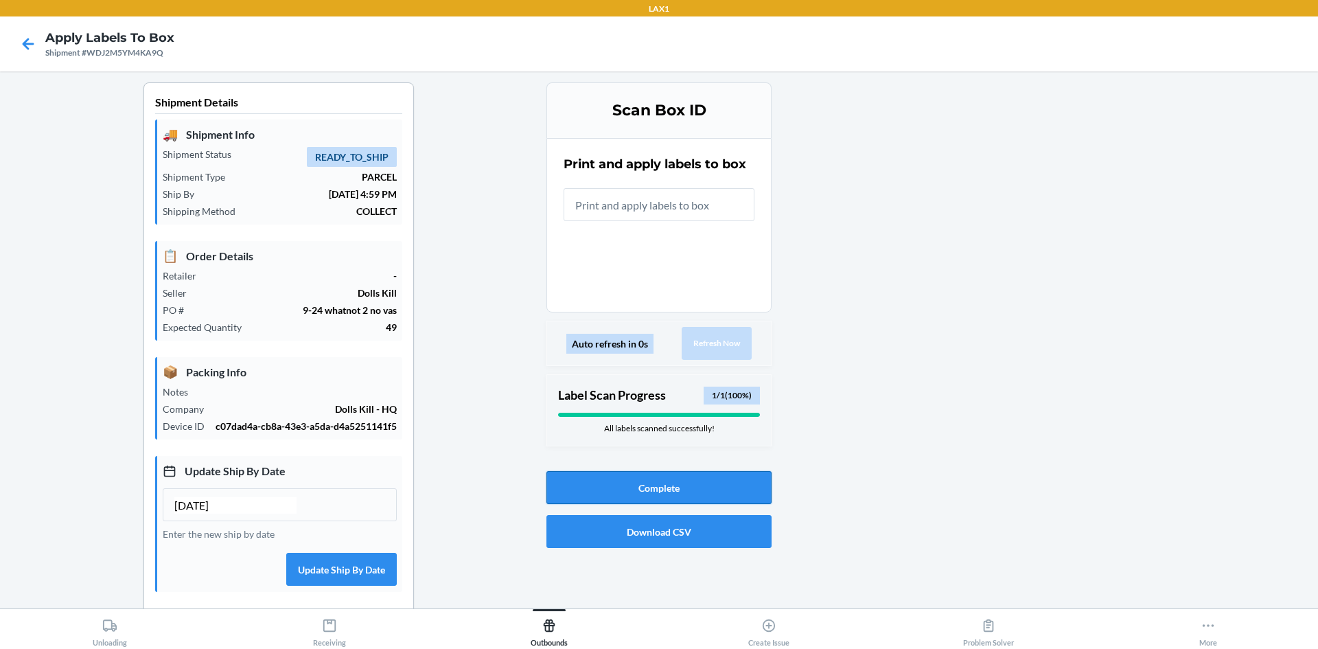
click at [724, 498] on button "Complete" at bounding box center [658, 487] width 225 height 33
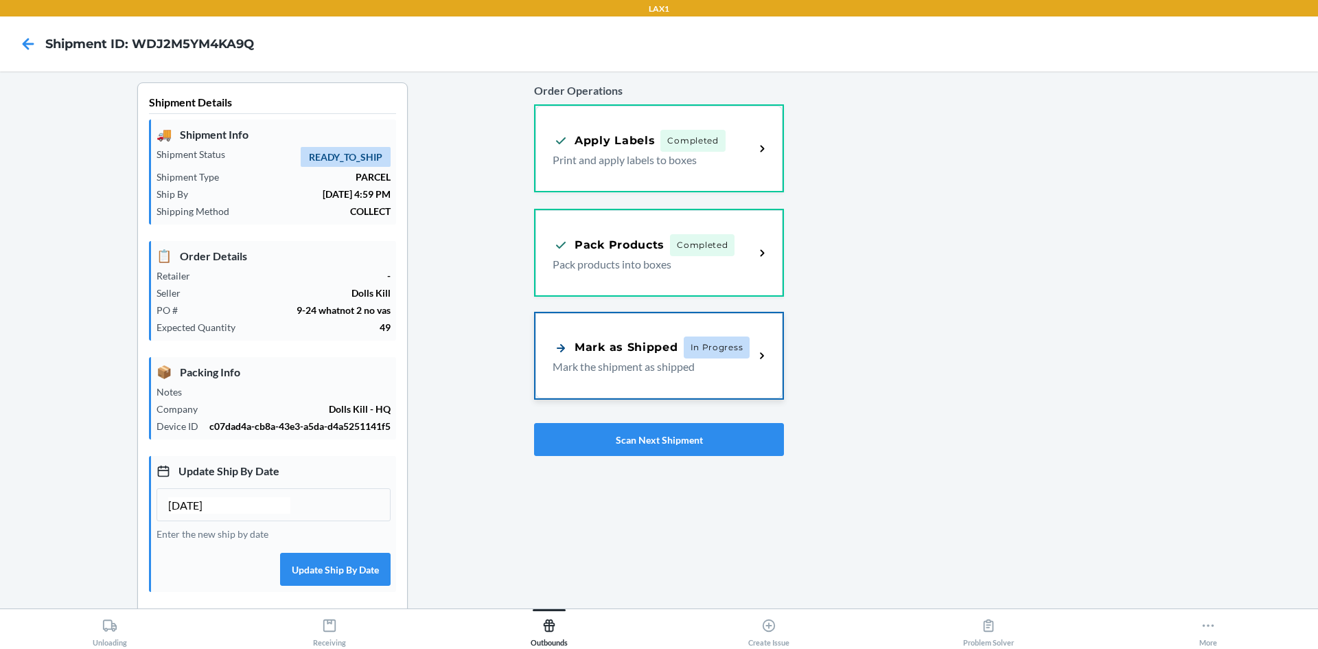
click at [600, 362] on p "Mark the shipment as shipped" at bounding box center [647, 366] width 191 height 16
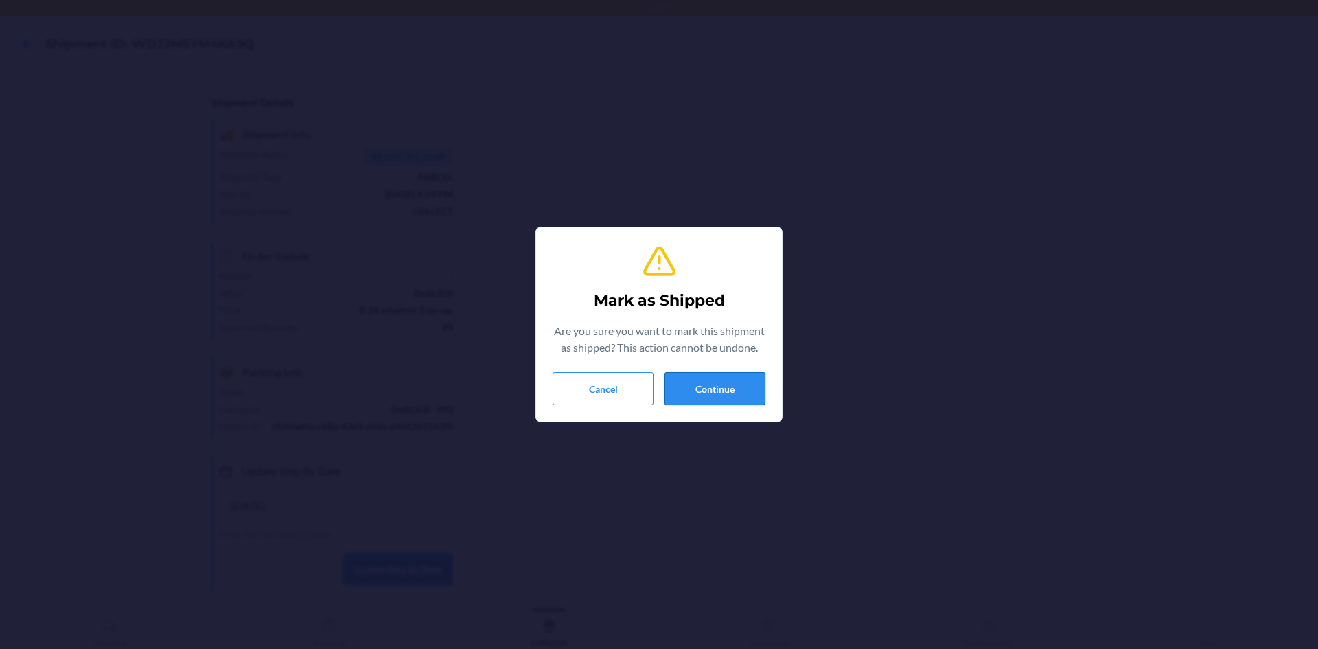
click at [735, 393] on button "Continue" at bounding box center [714, 388] width 101 height 33
